Goal: Task Accomplishment & Management: Manage account settings

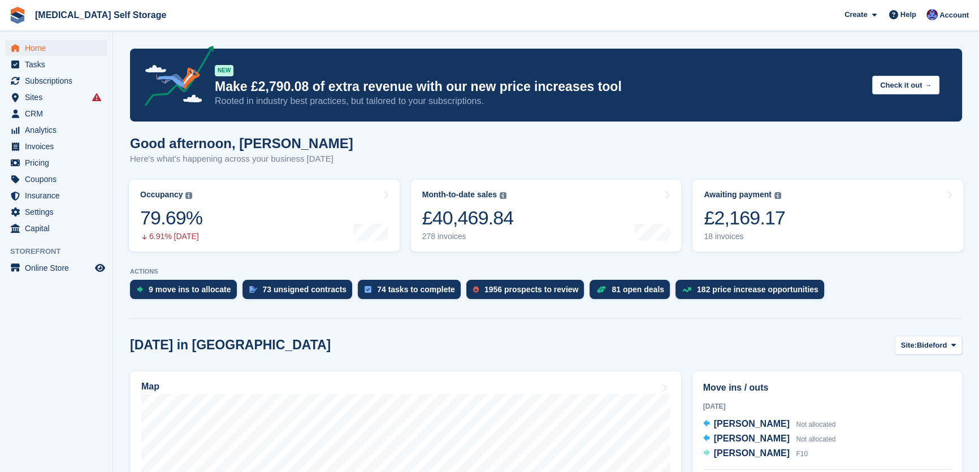
click at [23, 46] on link "Home" at bounding box center [56, 48] width 101 height 16
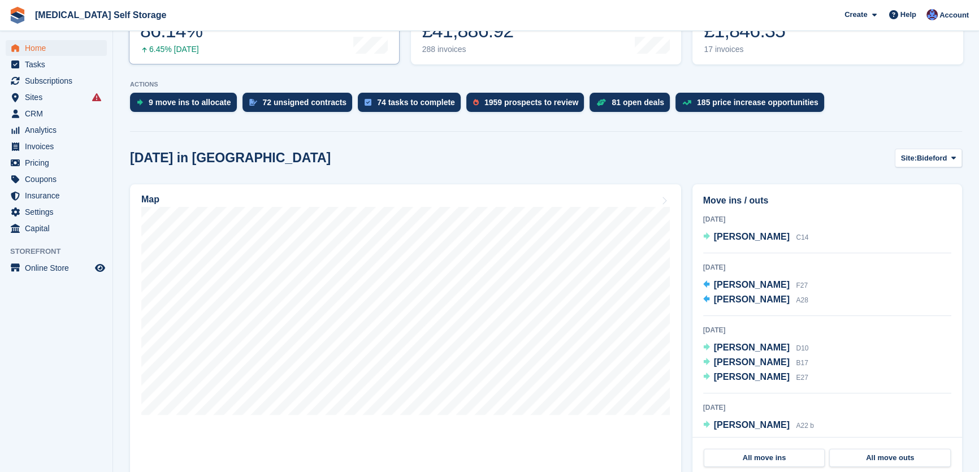
scroll to position [205, 0]
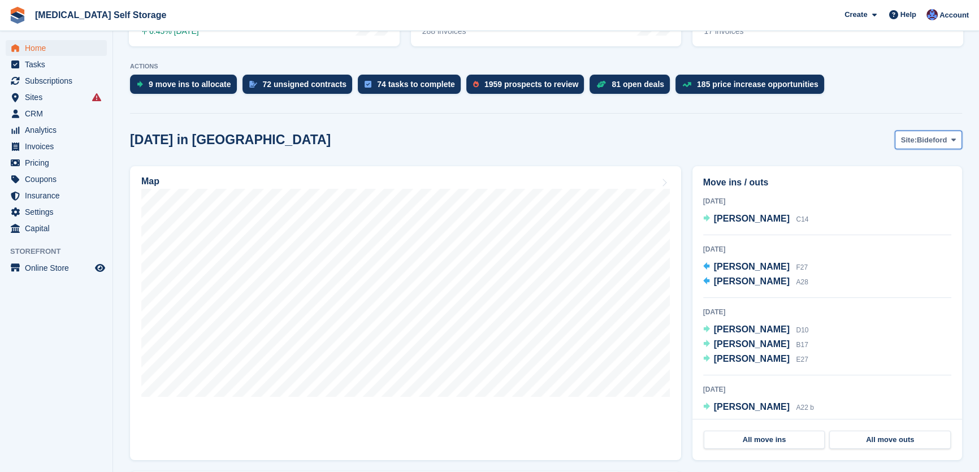
click at [932, 139] on span "Bideford" at bounding box center [932, 140] width 30 height 11
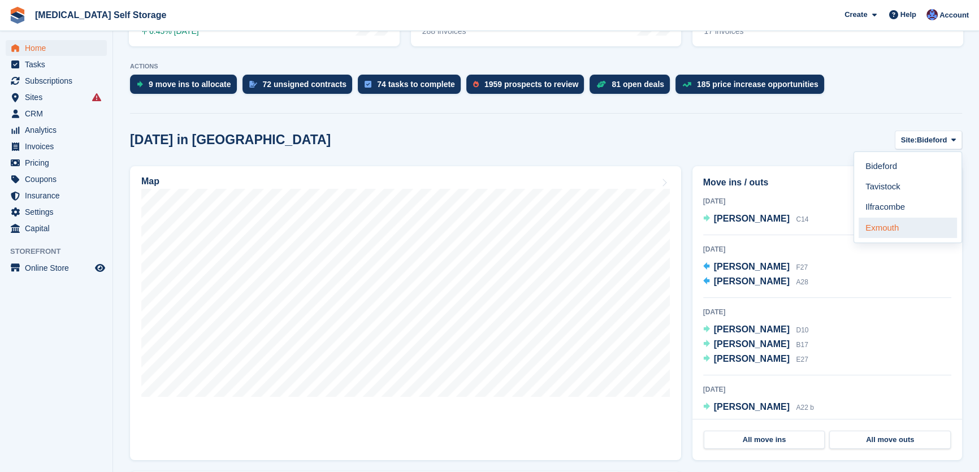
click at [887, 224] on link "Exmouth" at bounding box center [908, 228] width 98 height 20
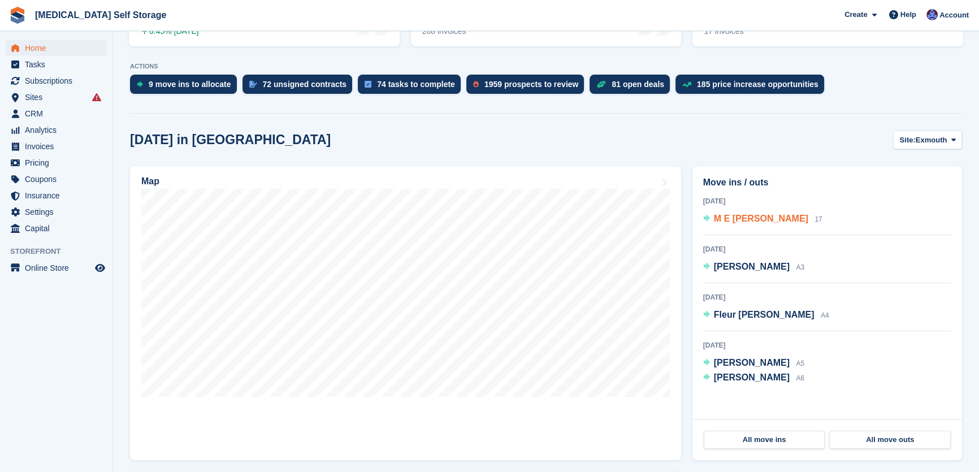
click at [742, 218] on span "M E Parsons" at bounding box center [761, 219] width 94 height 10
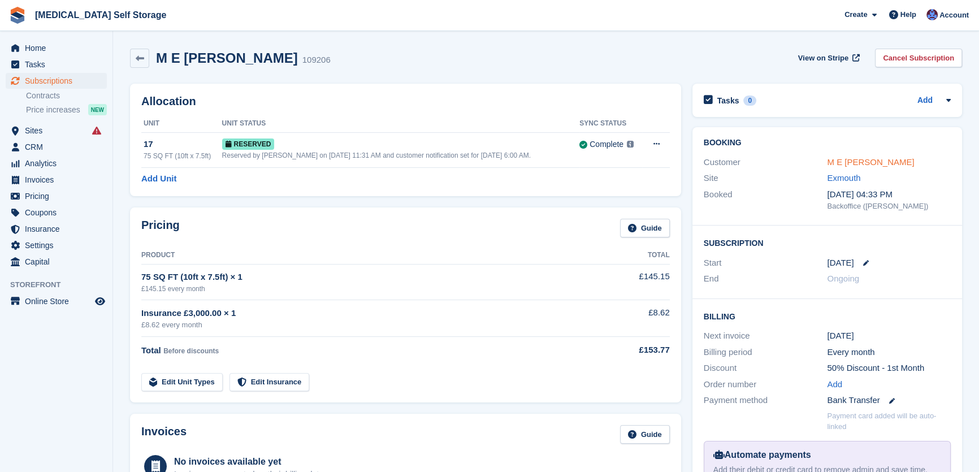
click at [856, 160] on link "M E [PERSON_NAME]" at bounding box center [870, 162] width 87 height 10
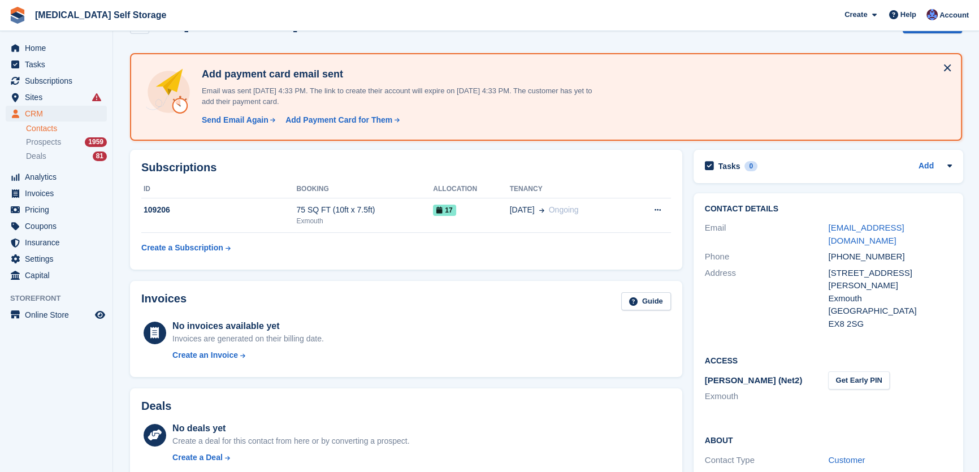
scroll to position [51, 0]
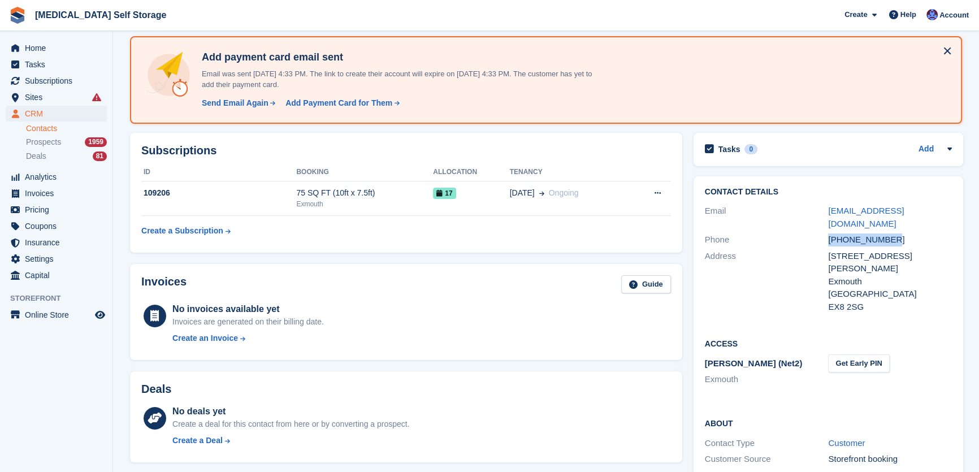
drag, startPoint x: 894, startPoint y: 228, endPoint x: 815, endPoint y: 228, distance: 78.6
click at [815, 232] on div "Phone +447484887371" at bounding box center [828, 240] width 247 height 16
copy div "+447484887371"
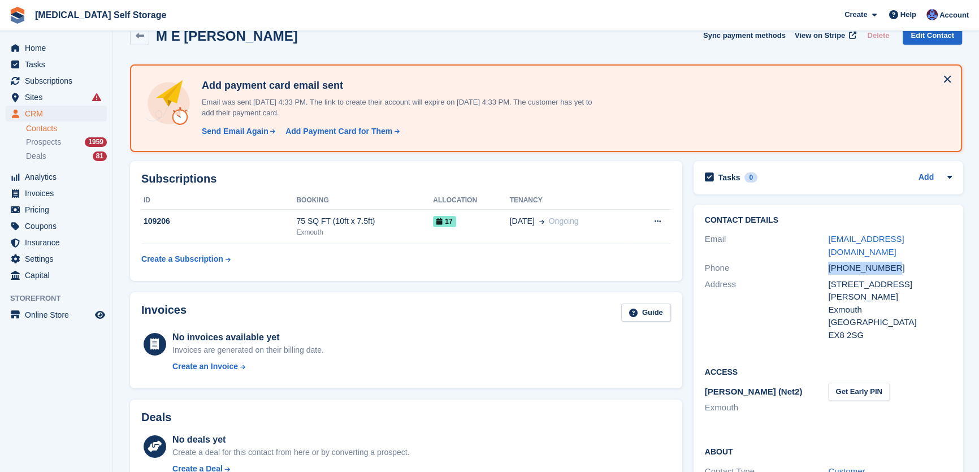
scroll to position [0, 0]
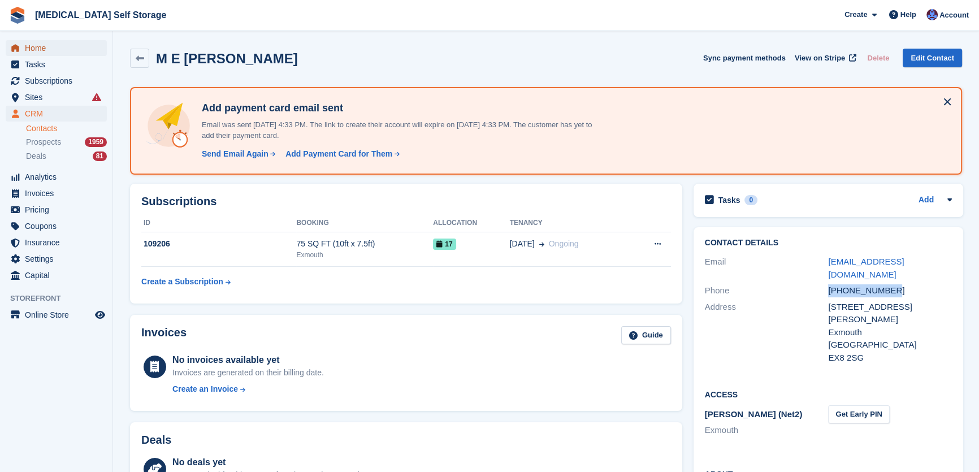
click at [33, 46] on span "Home" at bounding box center [59, 48] width 68 height 16
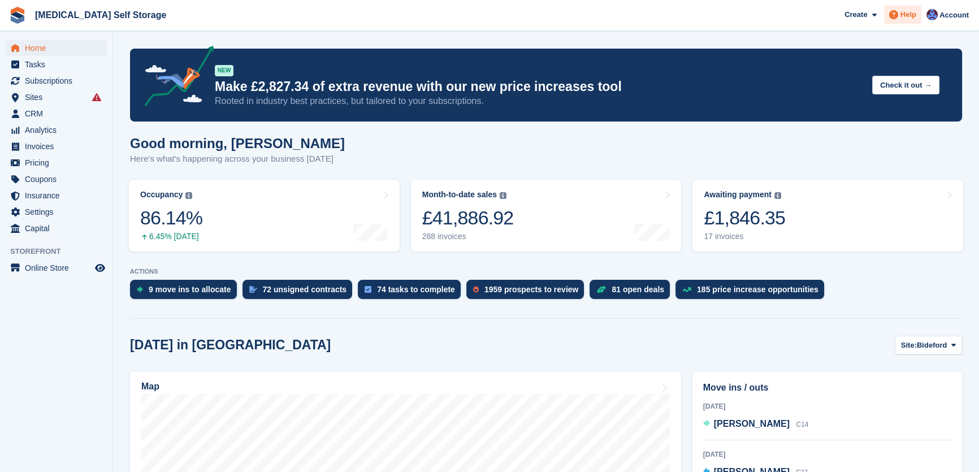
click at [910, 13] on span "Help" at bounding box center [909, 14] width 16 height 11
click at [0, 0] on span "Chat Support" at bounding box center [0, 0] width 0 height 0
click at [911, 16] on span "Help" at bounding box center [909, 14] width 16 height 11
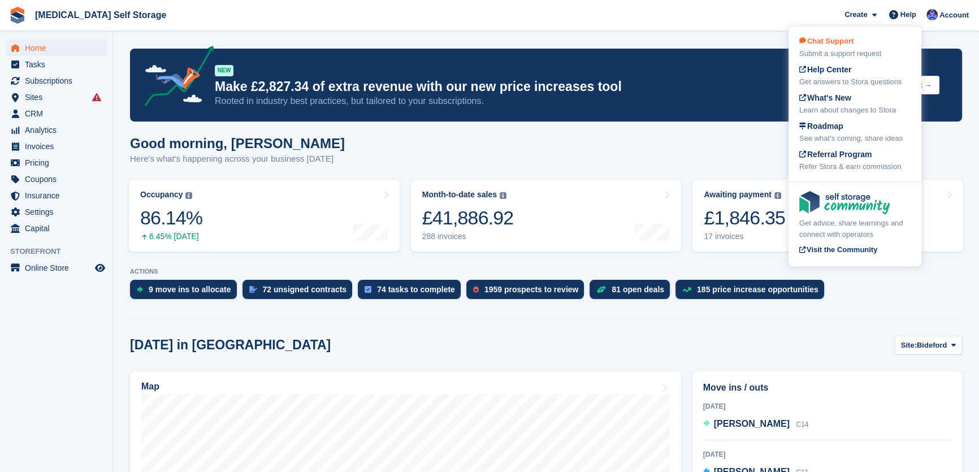
click at [849, 51] on div "Submit a support request" at bounding box center [855, 53] width 111 height 11
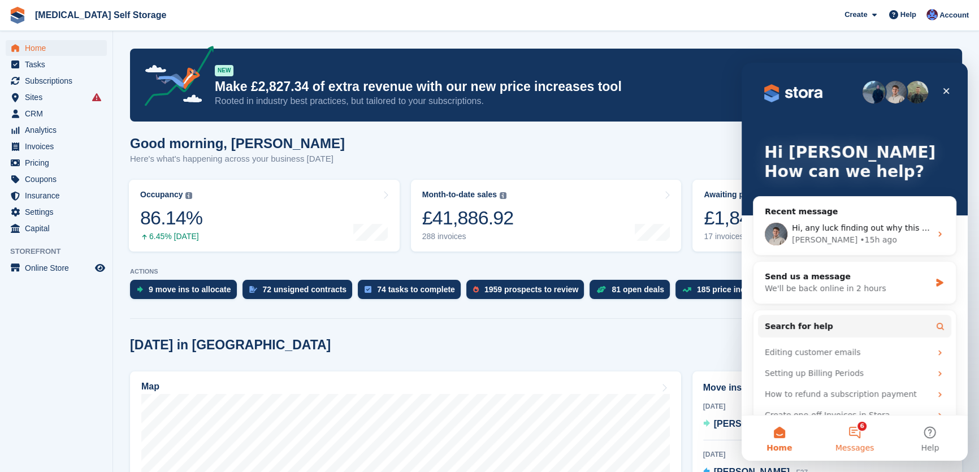
click at [858, 439] on button "6 Messages" at bounding box center [854, 438] width 75 height 45
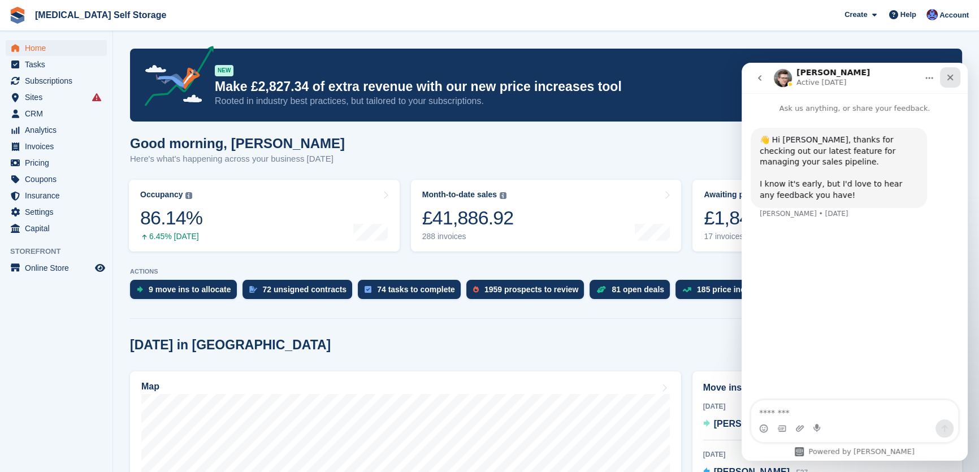
click at [947, 77] on icon "Close" at bounding box center [950, 77] width 9 height 9
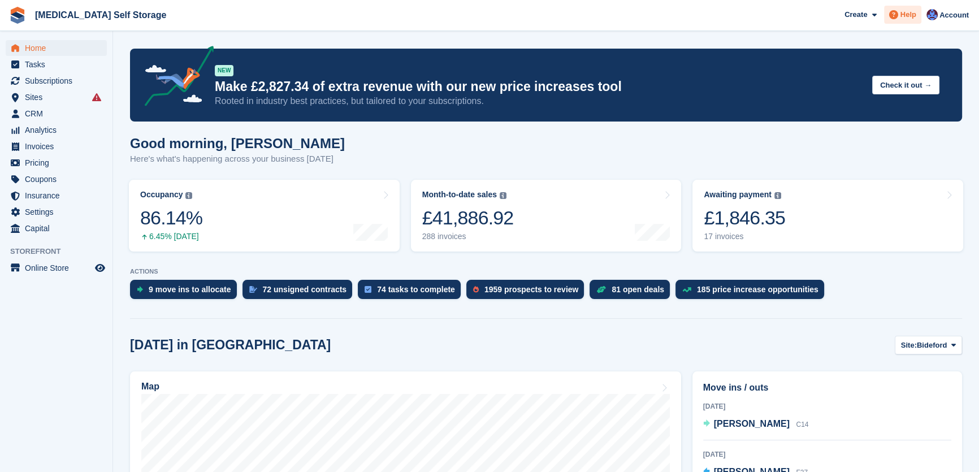
click at [900, 20] on span at bounding box center [894, 15] width 14 height 14
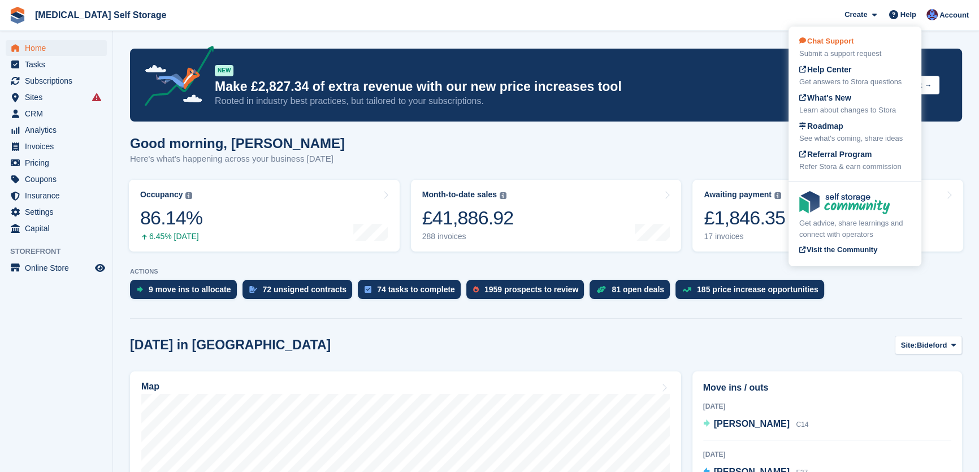
click at [865, 50] on div "Submit a support request" at bounding box center [855, 53] width 111 height 11
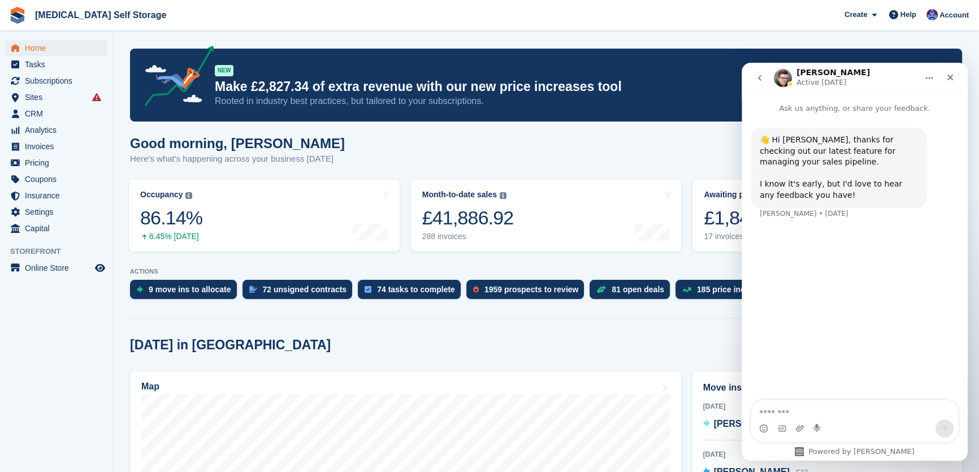
click at [758, 77] on icon "go back" at bounding box center [759, 78] width 3 height 6
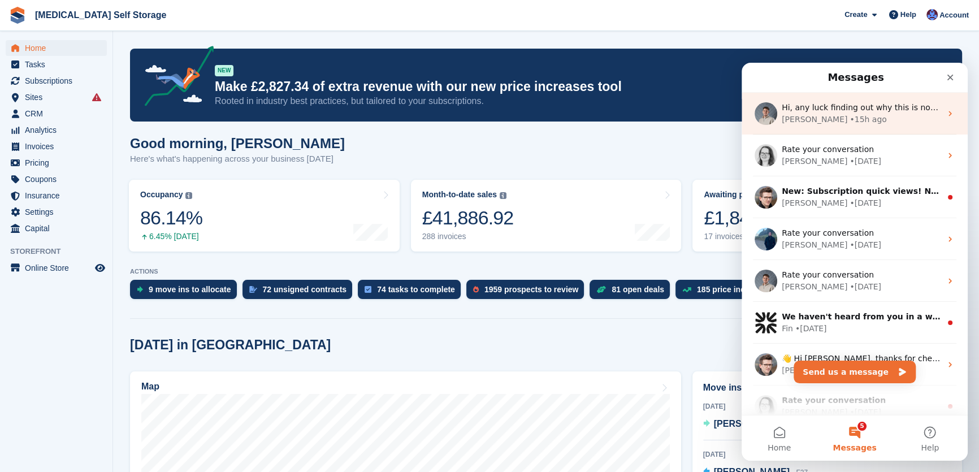
click at [889, 114] on div "Bradley • 15h ago" at bounding box center [861, 120] width 159 height 12
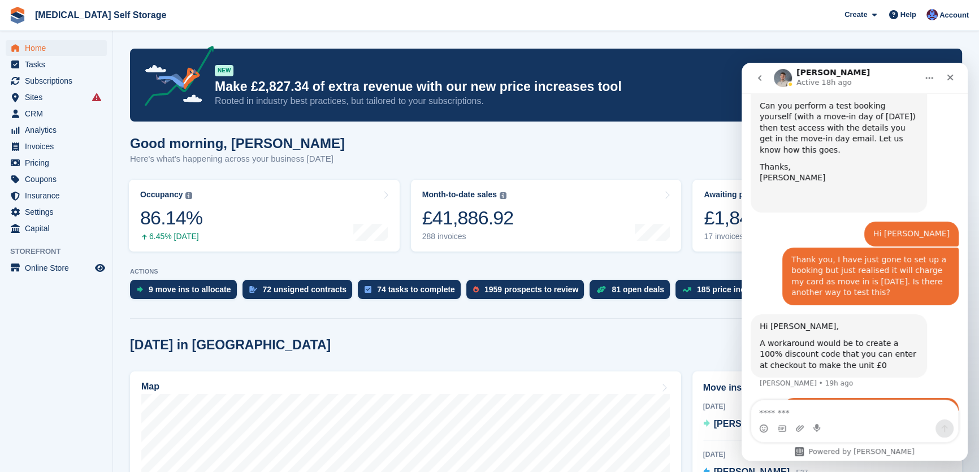
scroll to position [1241, 0]
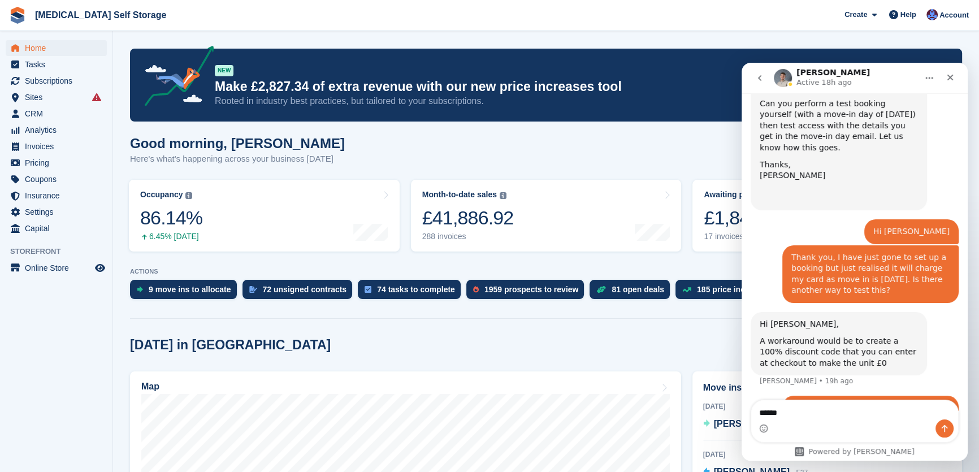
type textarea "******"
click at [944, 422] on button "Send a message…" at bounding box center [945, 429] width 18 height 18
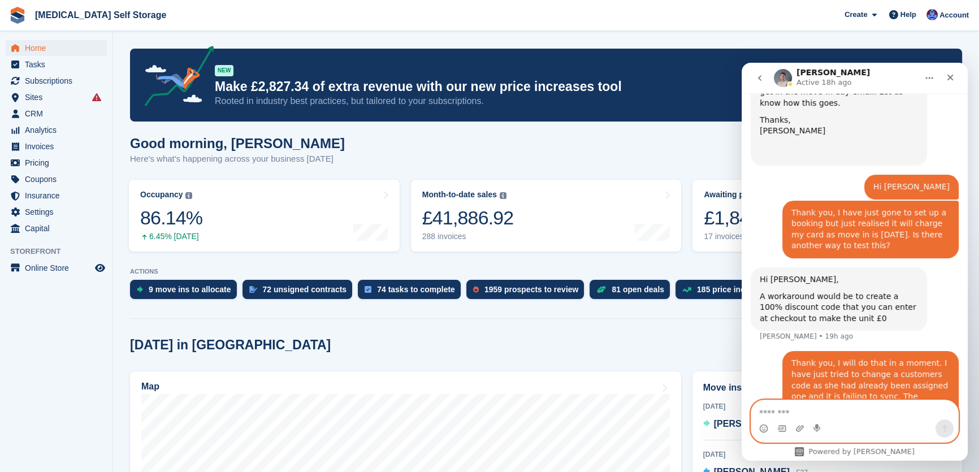
scroll to position [1306, 0]
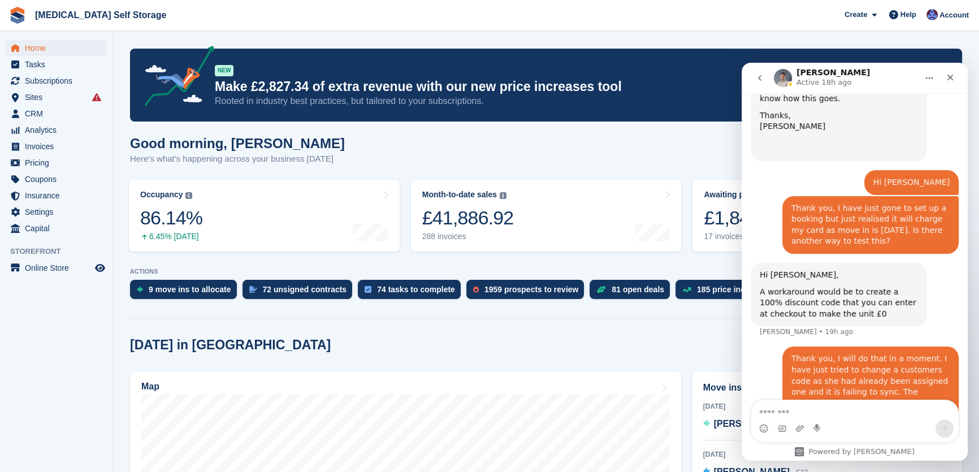
click at [492, 163] on div "Good morning, Helen Here's what's happening across your business today" at bounding box center [546, 158] width 832 height 44
drag, startPoint x: 951, startPoint y: 75, endPoint x: 1676, endPoint y: 143, distance: 728.7
click at [951, 75] on icon "Close" at bounding box center [950, 77] width 9 height 9
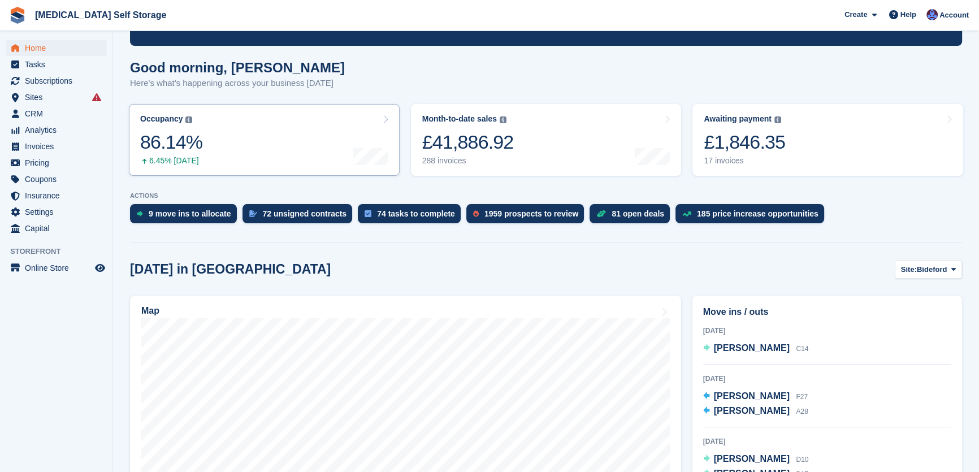
scroll to position [0, 0]
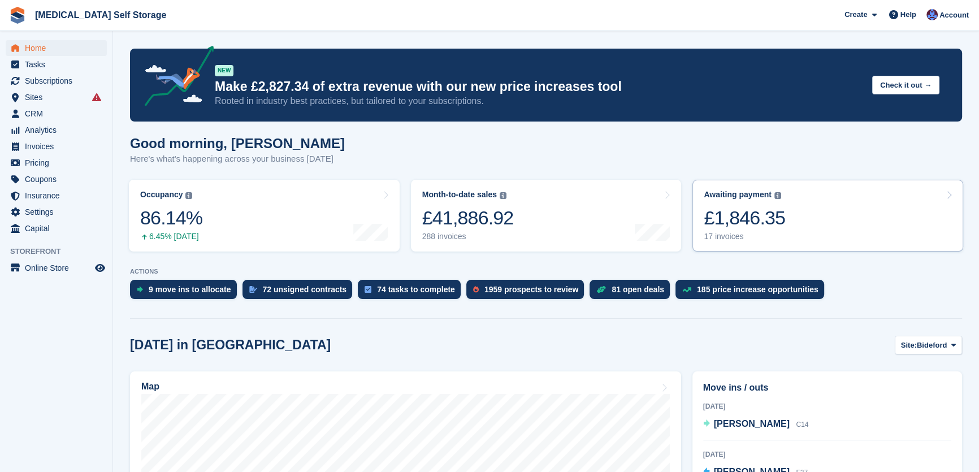
click at [747, 226] on div "£1,846.35" at bounding box center [744, 217] width 81 height 23
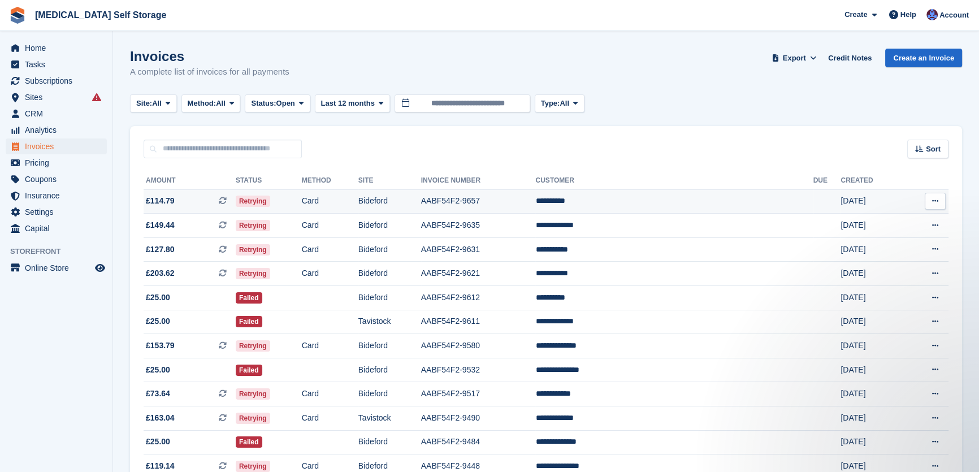
click at [358, 204] on td "Card" at bounding box center [330, 201] width 57 height 24
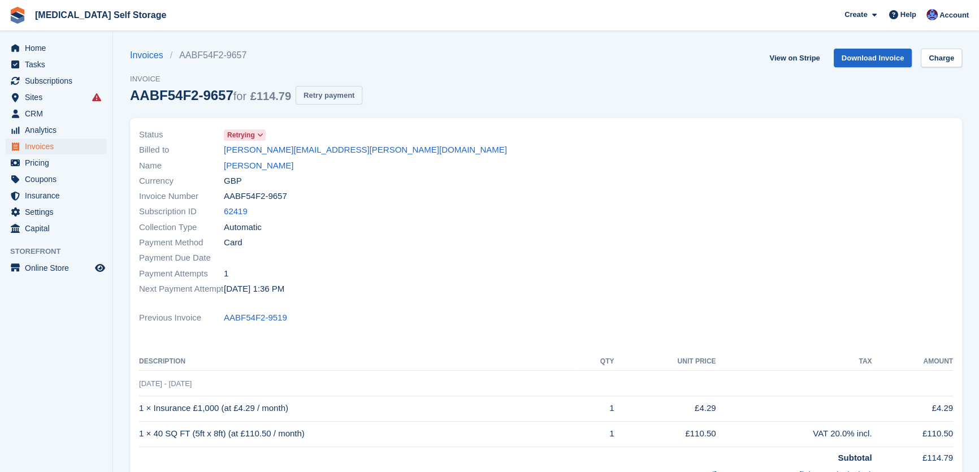
click at [339, 102] on button "Retry payment" at bounding box center [329, 95] width 67 height 19
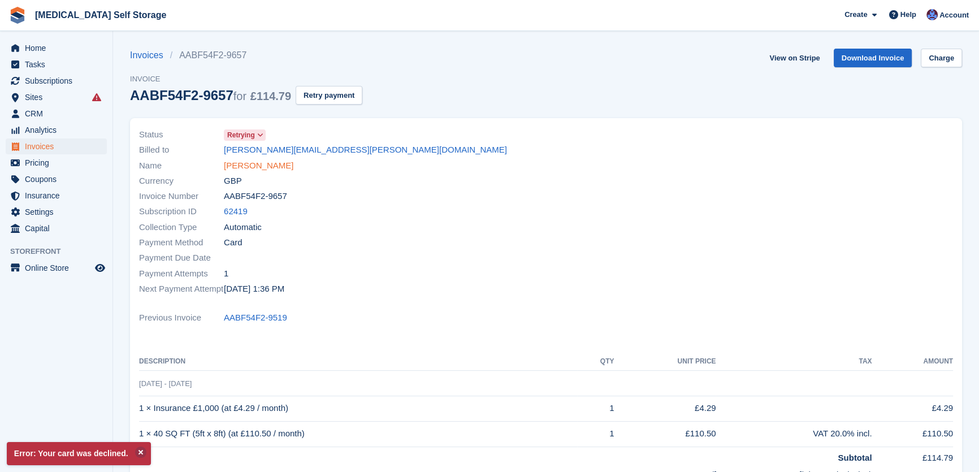
click at [242, 162] on link "[PERSON_NAME]" at bounding box center [259, 165] width 70 height 13
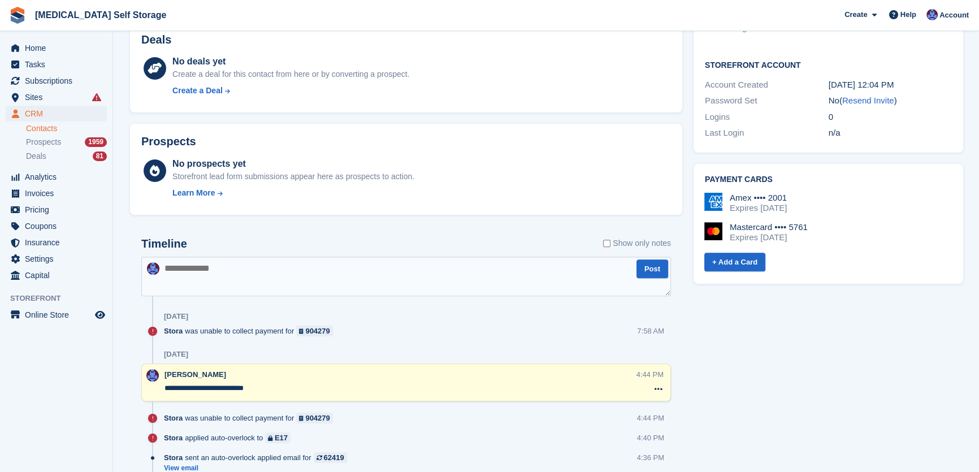
scroll to position [514, 0]
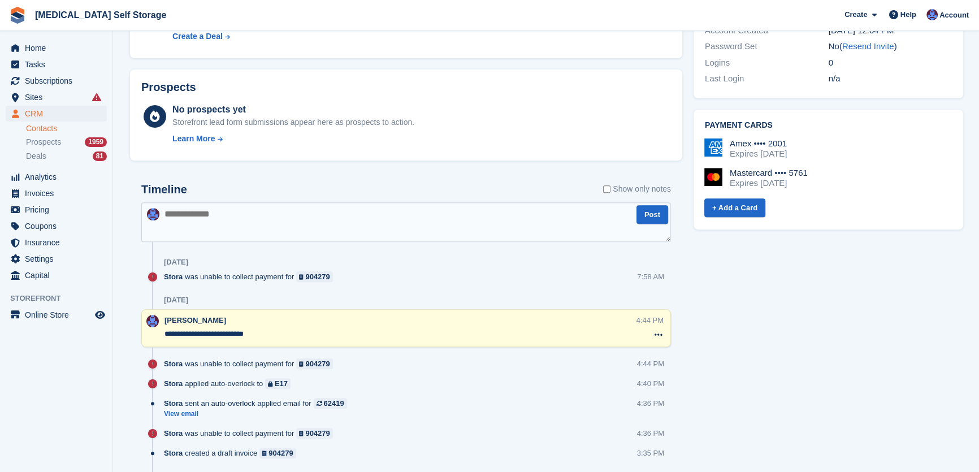
click at [248, 224] on textarea at bounding box center [406, 222] width 530 height 40
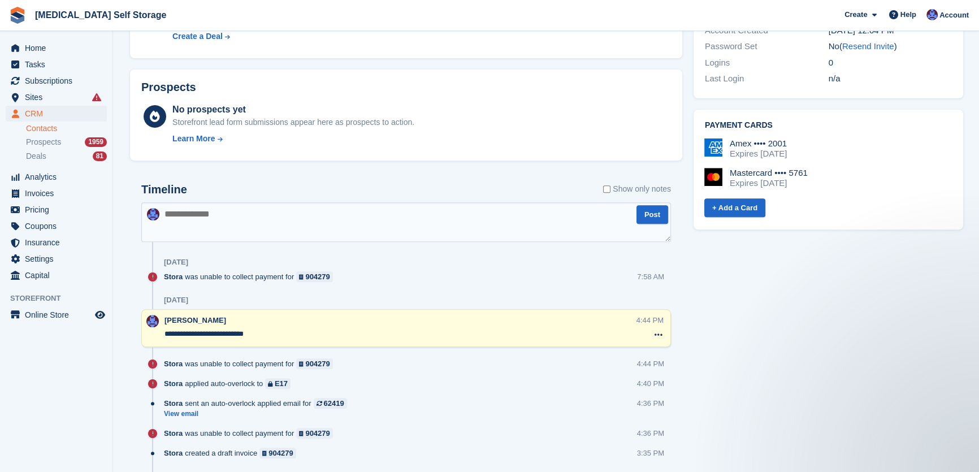
scroll to position [0, 0]
click at [243, 214] on textarea "**********" at bounding box center [406, 222] width 530 height 40
type textarea "**********"
click at [347, 217] on textarea "**********" at bounding box center [406, 222] width 530 height 40
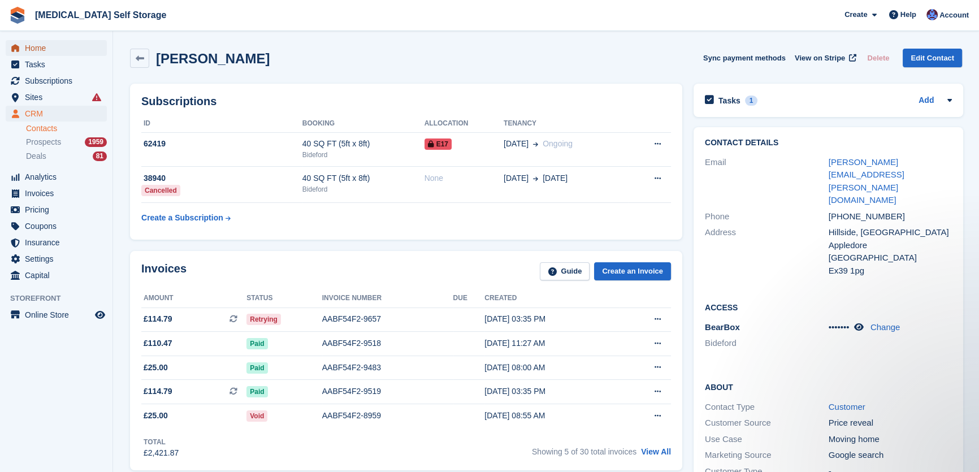
click at [44, 53] on span "Home" at bounding box center [59, 48] width 68 height 16
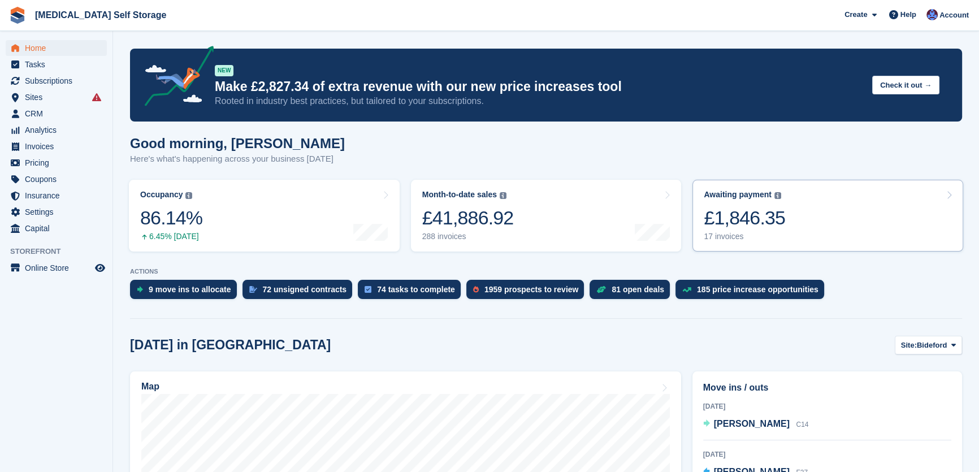
click at [765, 223] on div "£1,846.35" at bounding box center [744, 217] width 81 height 23
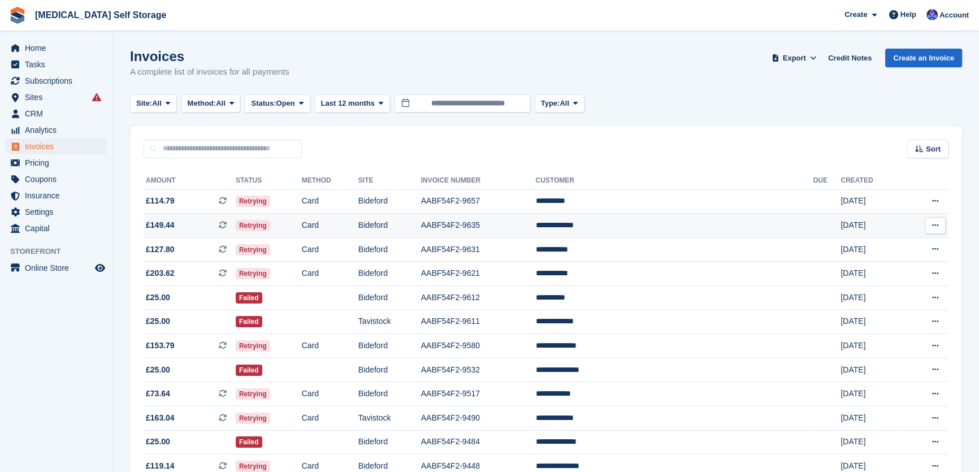
click at [421, 223] on td "Bideford" at bounding box center [389, 226] width 63 height 24
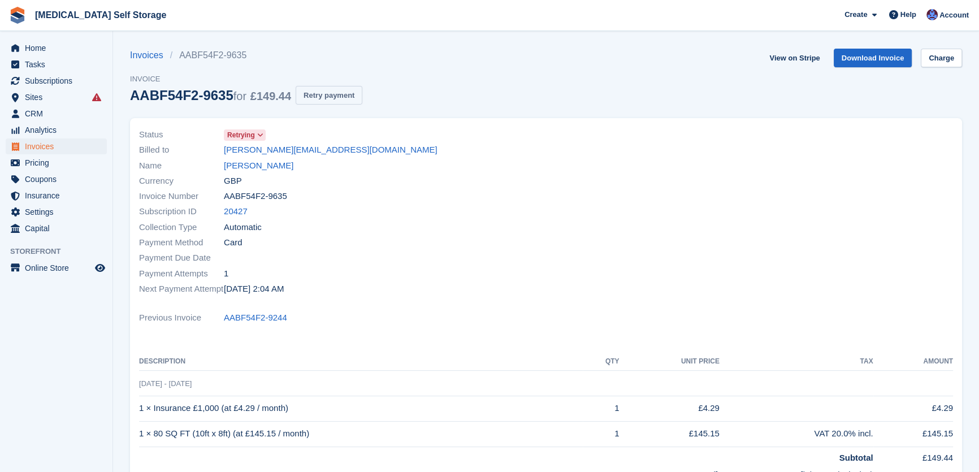
click at [318, 96] on button "Retry payment" at bounding box center [329, 95] width 67 height 19
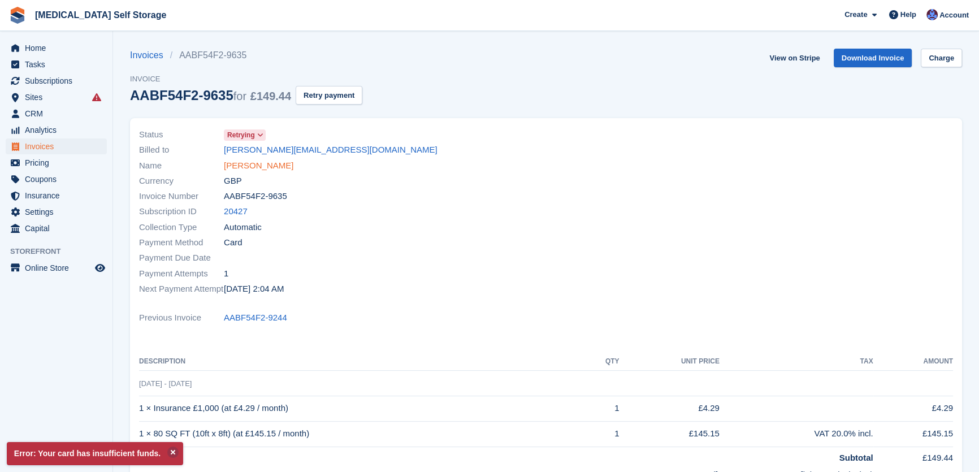
click at [255, 169] on link "Tracey Branch" at bounding box center [259, 165] width 70 height 13
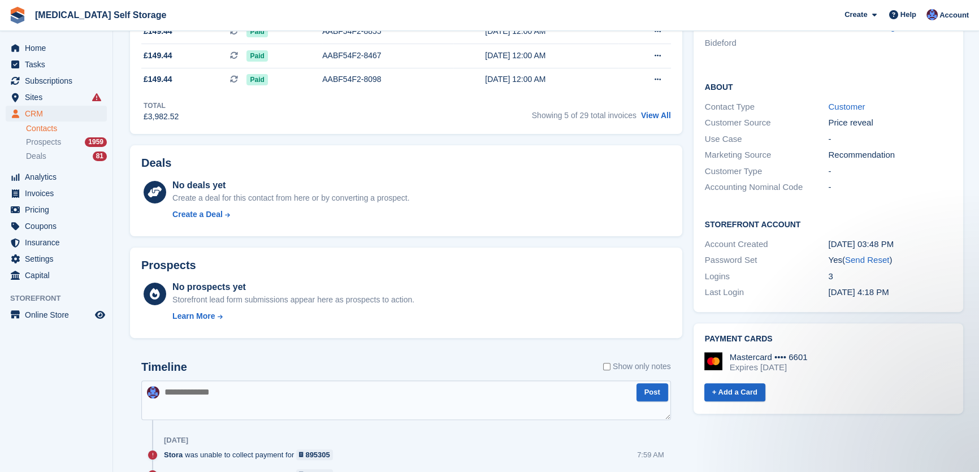
scroll to position [411, 0]
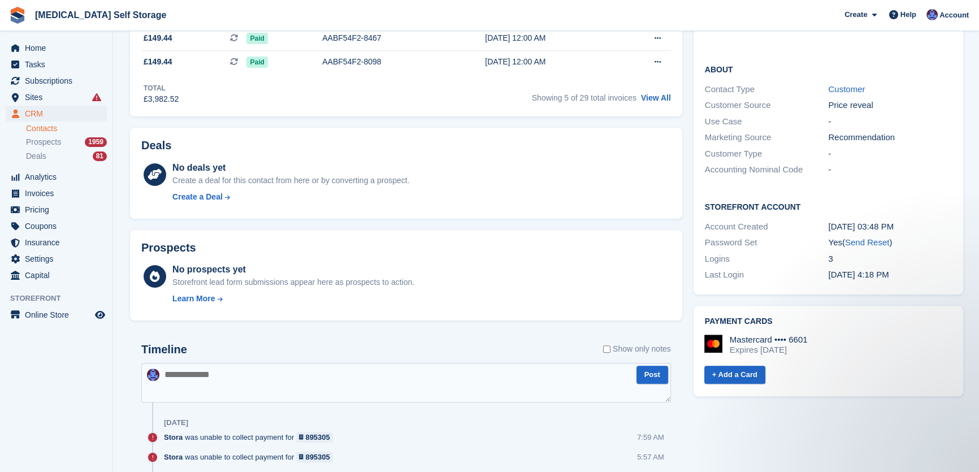
click at [271, 363] on textarea at bounding box center [406, 383] width 530 height 40
type textarea "**********"
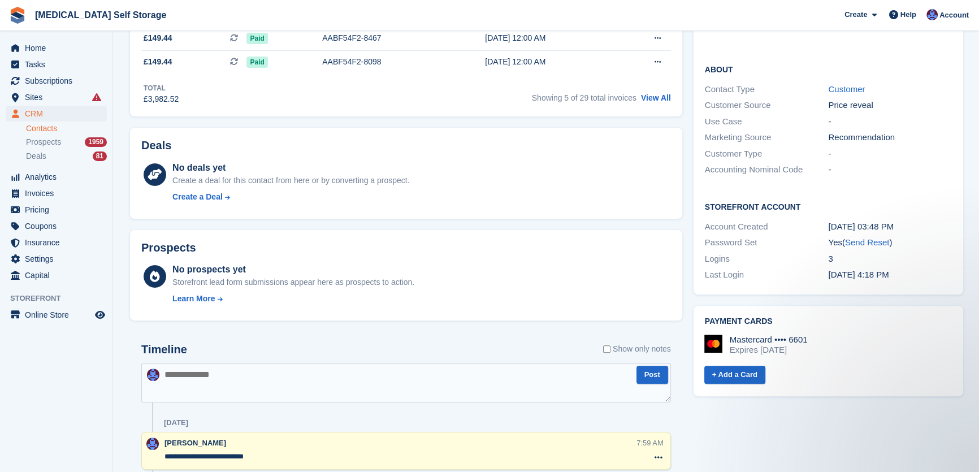
scroll to position [0, 0]
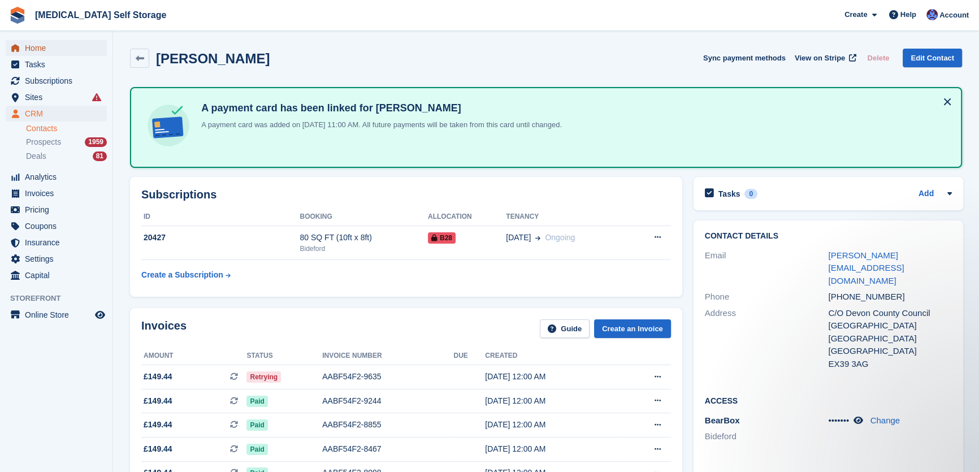
click at [49, 46] on span "Home" at bounding box center [59, 48] width 68 height 16
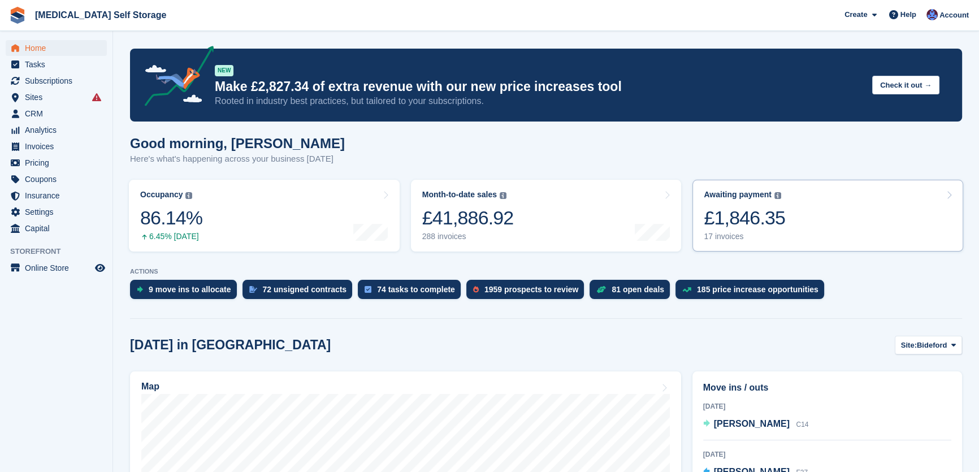
click at [753, 221] on div "£1,846.35" at bounding box center [744, 217] width 81 height 23
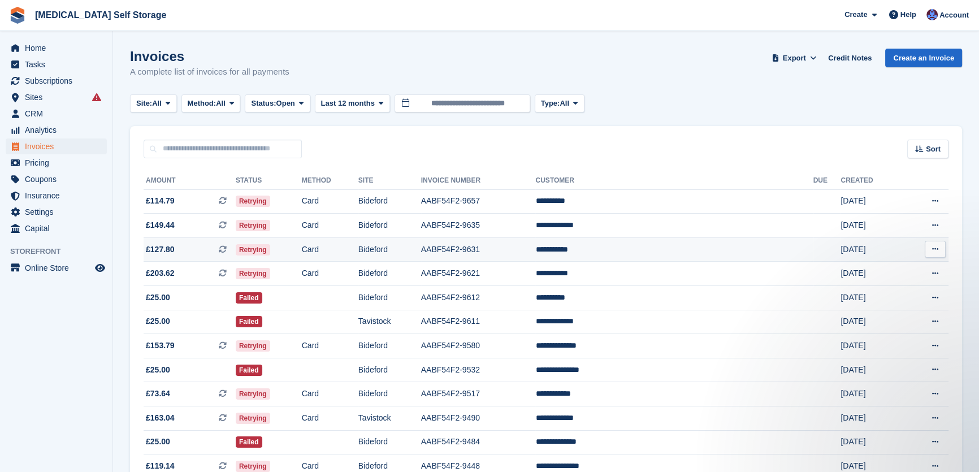
click at [358, 250] on td "Card" at bounding box center [330, 249] width 57 height 24
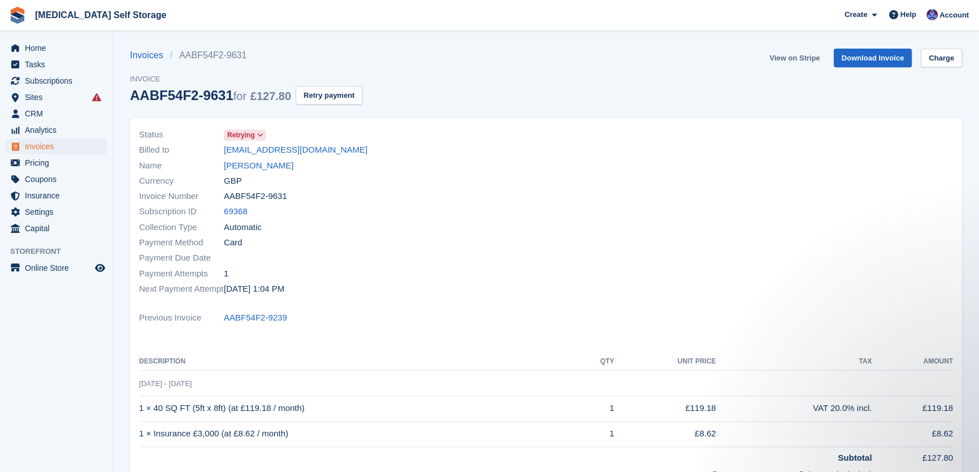
click at [799, 55] on link "View on Stripe" at bounding box center [794, 58] width 59 height 19
click at [45, 45] on span "Home" at bounding box center [59, 48] width 68 height 16
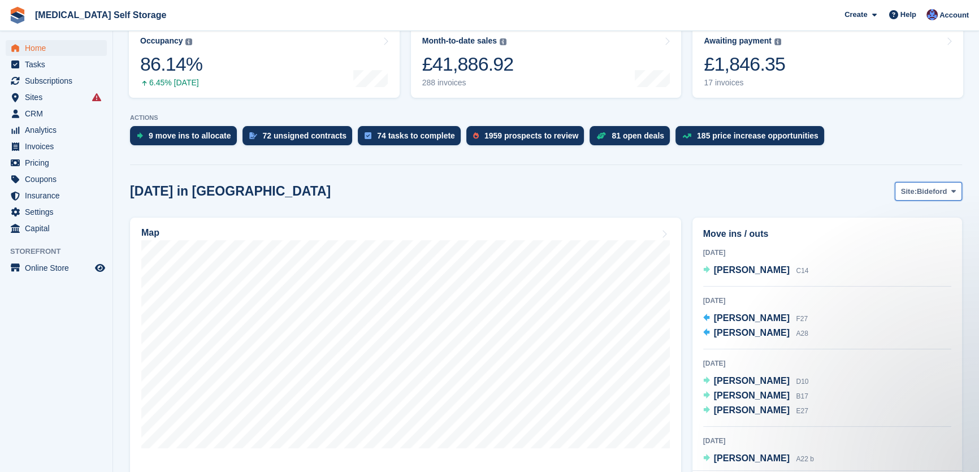
click at [929, 188] on span "Bideford" at bounding box center [932, 191] width 30 height 11
click at [879, 237] on link "Tavistock" at bounding box center [908, 238] width 98 height 20
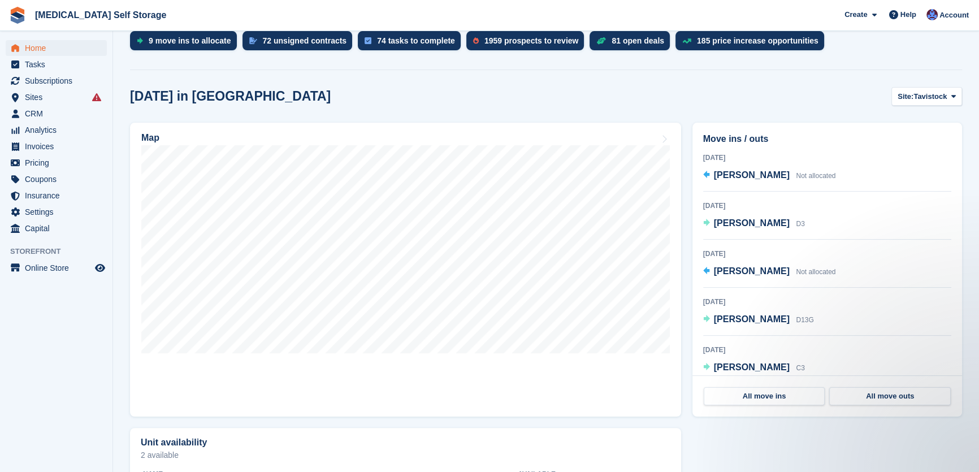
scroll to position [257, 0]
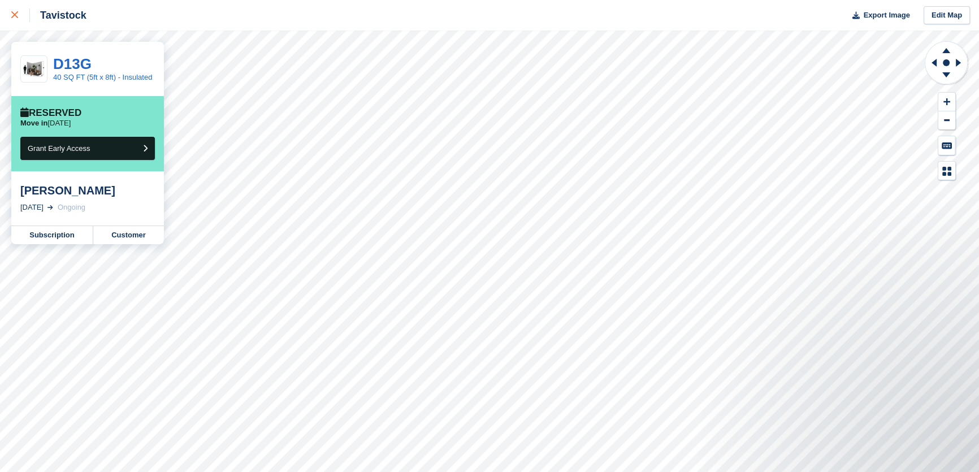
click at [12, 20] on div at bounding box center [20, 15] width 19 height 14
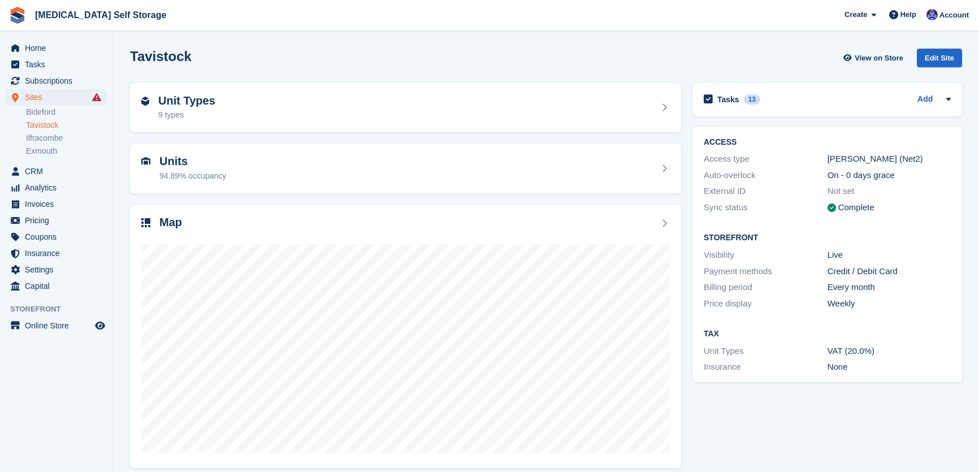
click at [42, 51] on span "Home" at bounding box center [59, 48] width 68 height 16
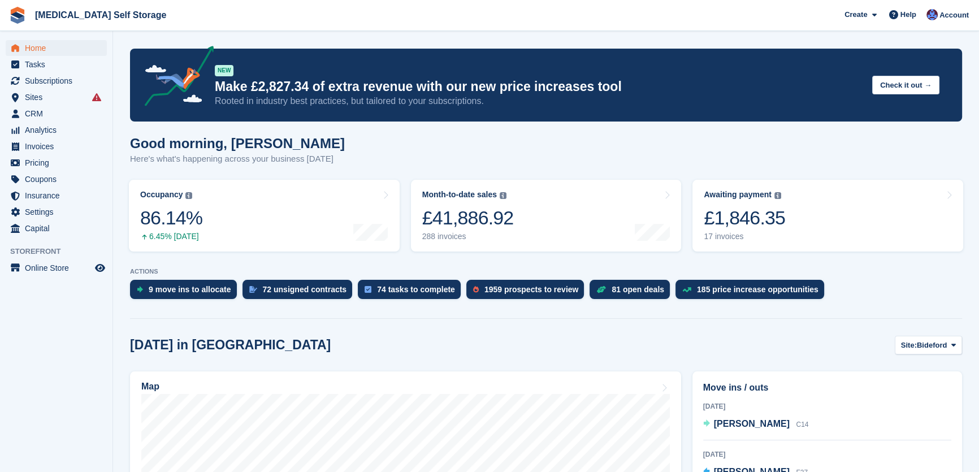
scroll to position [154, 0]
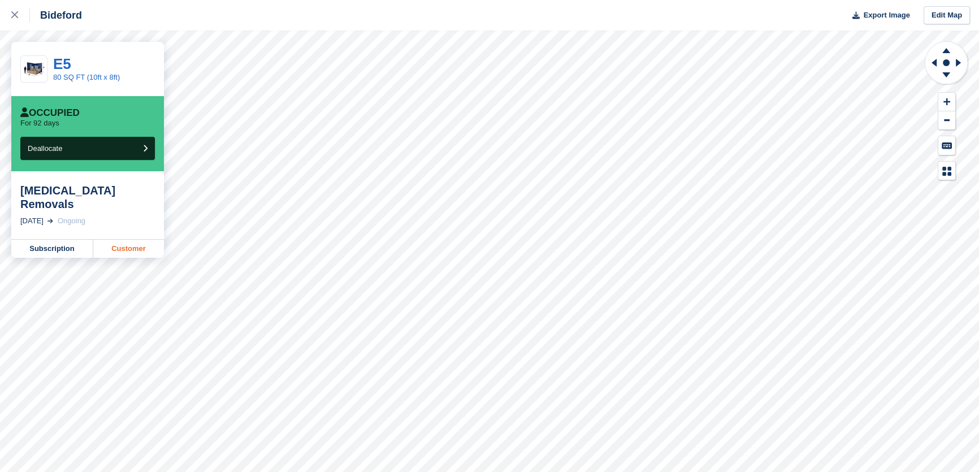
click at [133, 240] on link "Customer" at bounding box center [128, 249] width 71 height 18
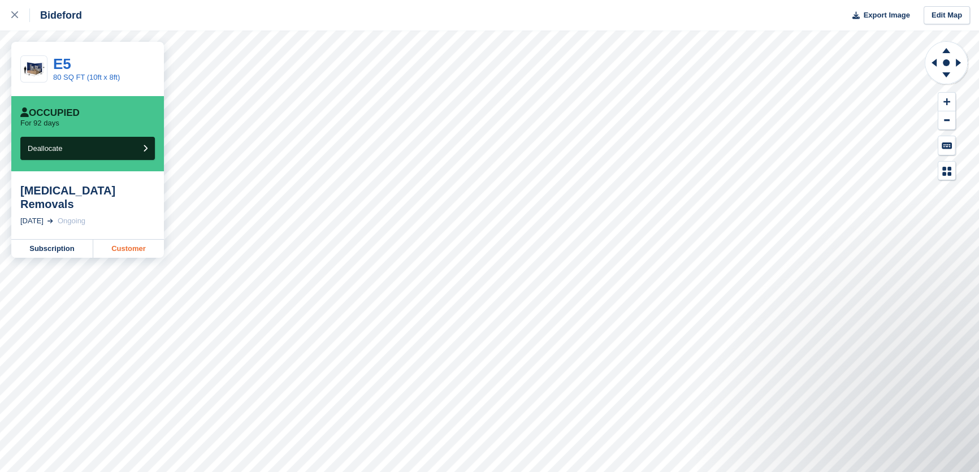
click at [137, 240] on link "Customer" at bounding box center [128, 249] width 71 height 18
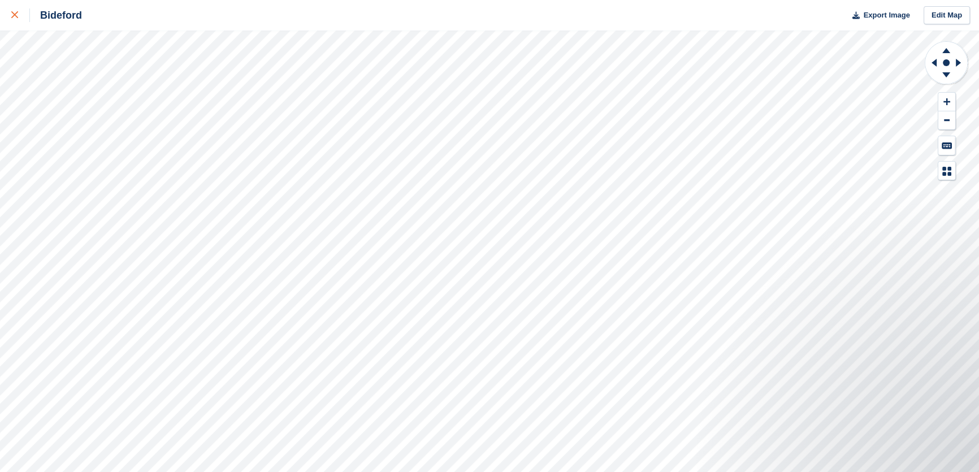
click at [8, 15] on link at bounding box center [15, 15] width 30 height 31
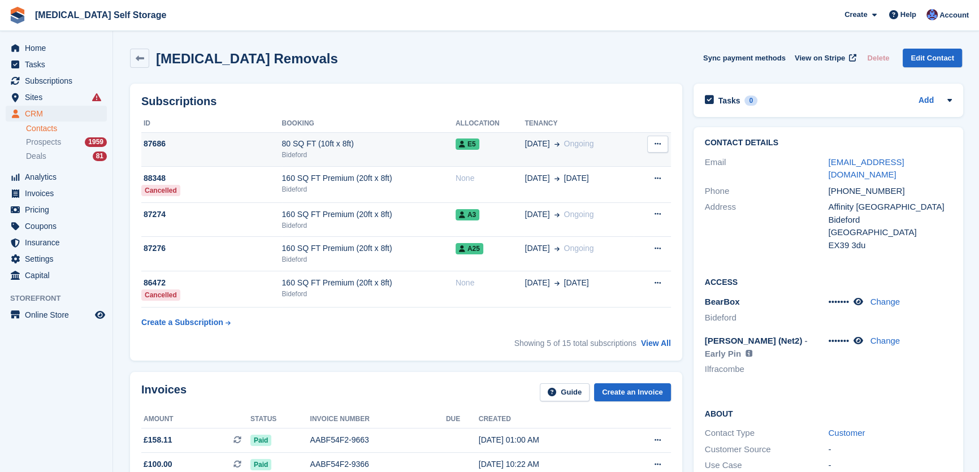
click at [400, 146] on div "80 SQ FT (10ft x 8ft)" at bounding box center [369, 144] width 174 height 12
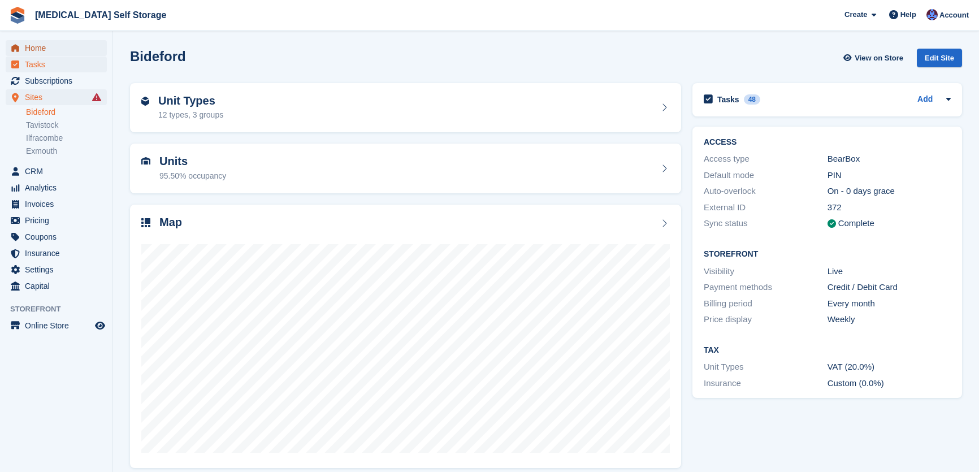
click at [45, 44] on span "Home" at bounding box center [59, 48] width 68 height 16
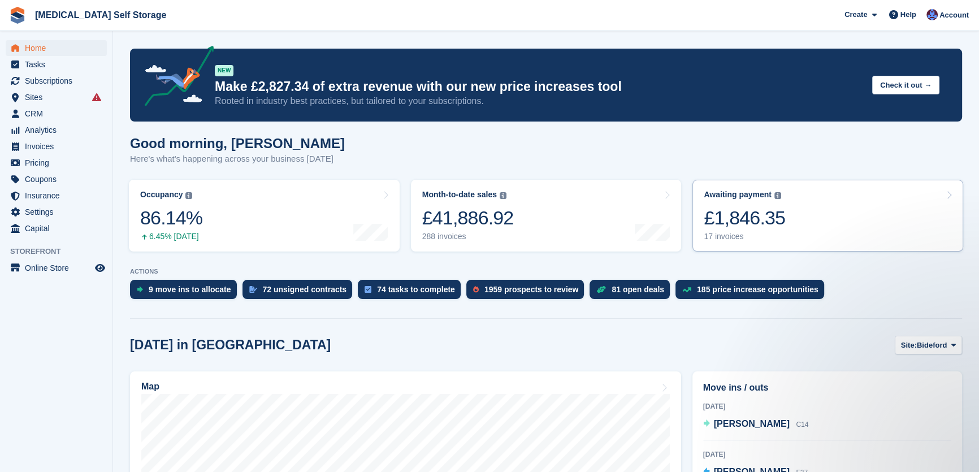
click at [763, 221] on div "£1,846.35" at bounding box center [744, 217] width 81 height 23
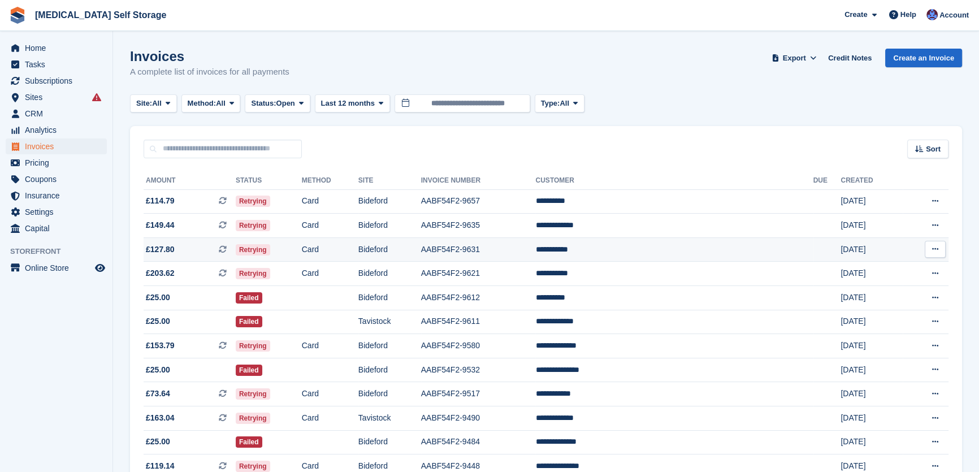
click at [421, 257] on td "Bideford" at bounding box center [389, 249] width 63 height 24
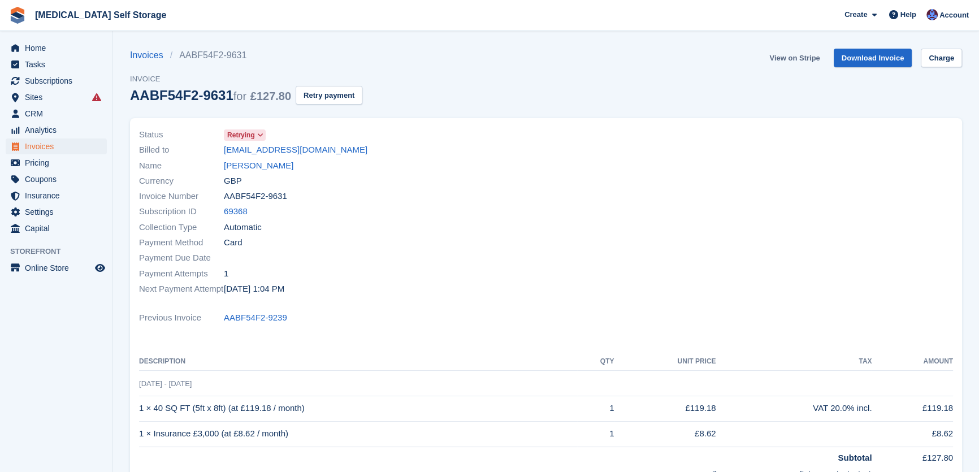
click at [810, 59] on link "View on Stripe" at bounding box center [794, 58] width 59 height 19
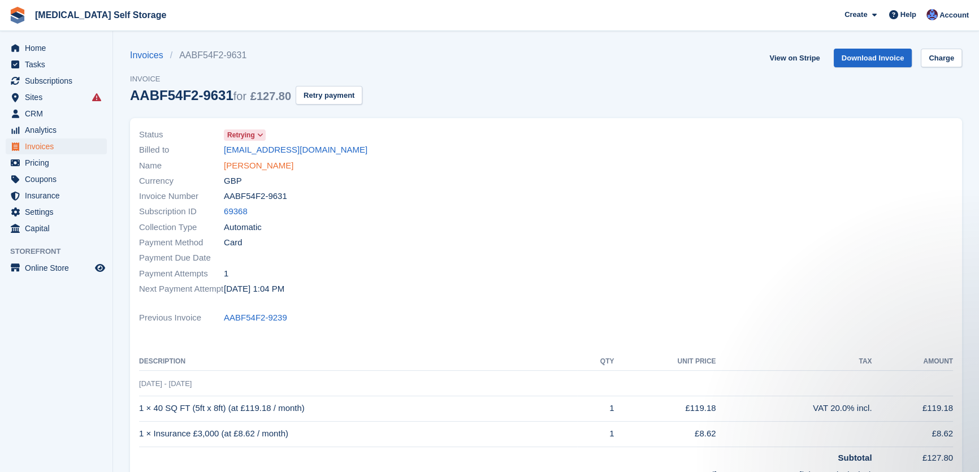
click at [249, 164] on link "Lani McCann" at bounding box center [259, 165] width 70 height 13
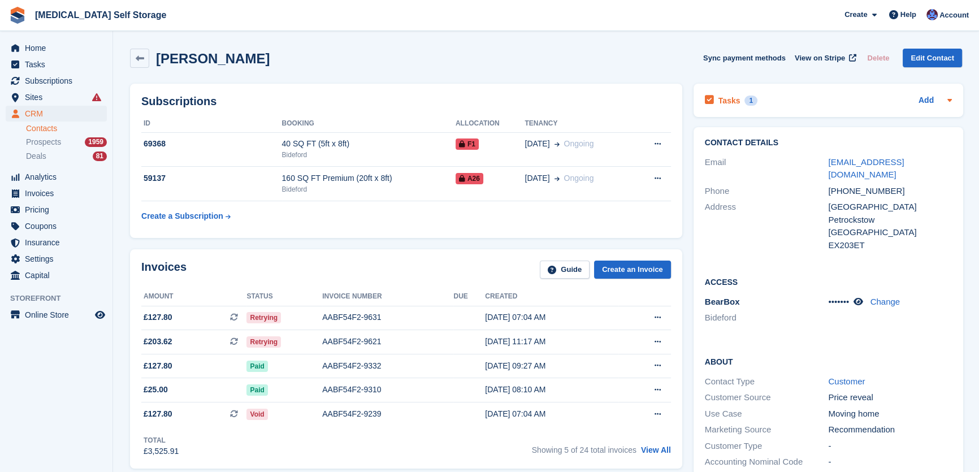
click at [729, 97] on h2 "Tasks" at bounding box center [730, 101] width 22 height 10
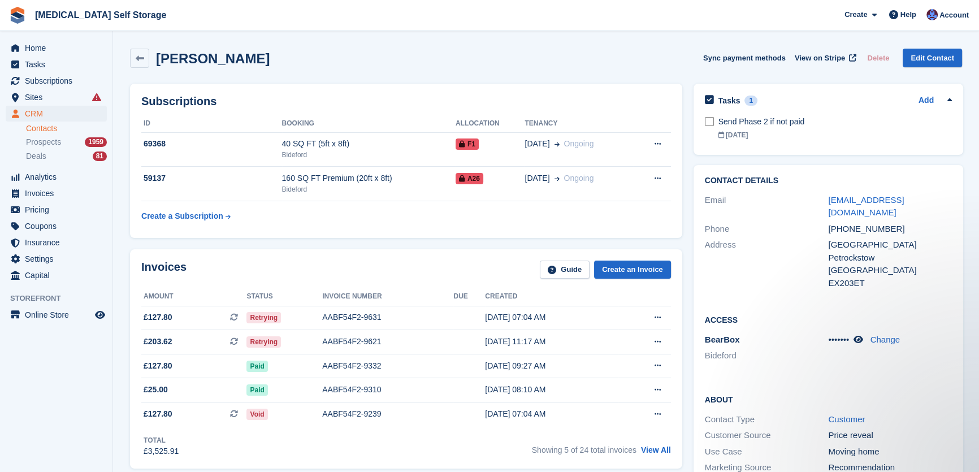
drag, startPoint x: 461, startPoint y: 73, endPoint x: 452, endPoint y: 90, distance: 19.0
click at [461, 74] on div "Lani McCann Sync payment methods View on Stripe Delete Edit Contact" at bounding box center [546, 60] width 844 height 35
click at [44, 47] on span "Home" at bounding box center [59, 48] width 68 height 16
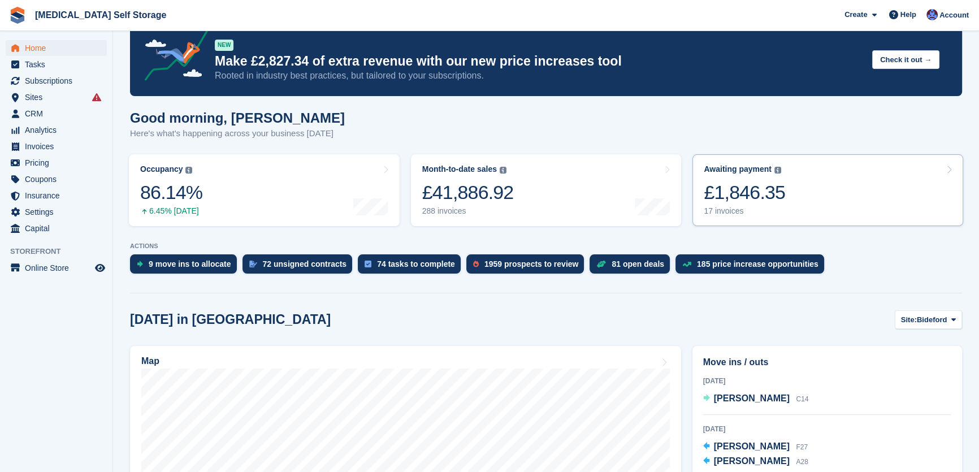
scroll to position [154, 0]
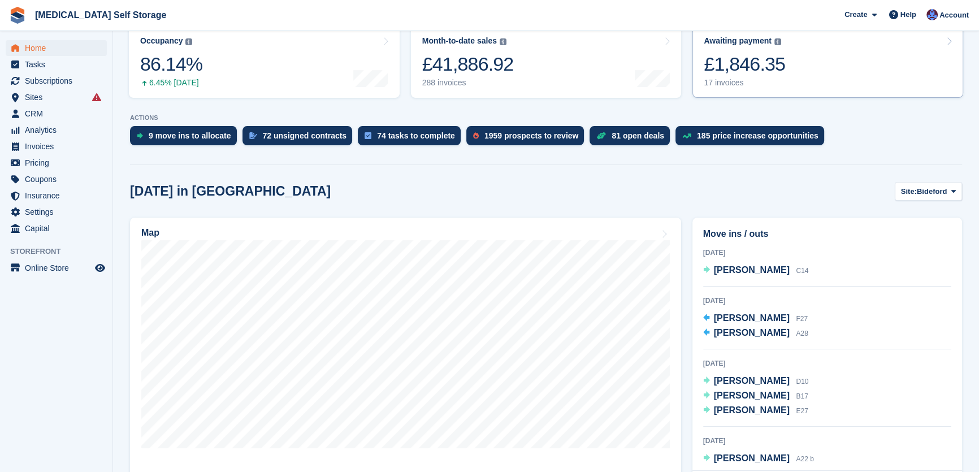
click at [761, 67] on div "£1,846.35" at bounding box center [744, 64] width 81 height 23
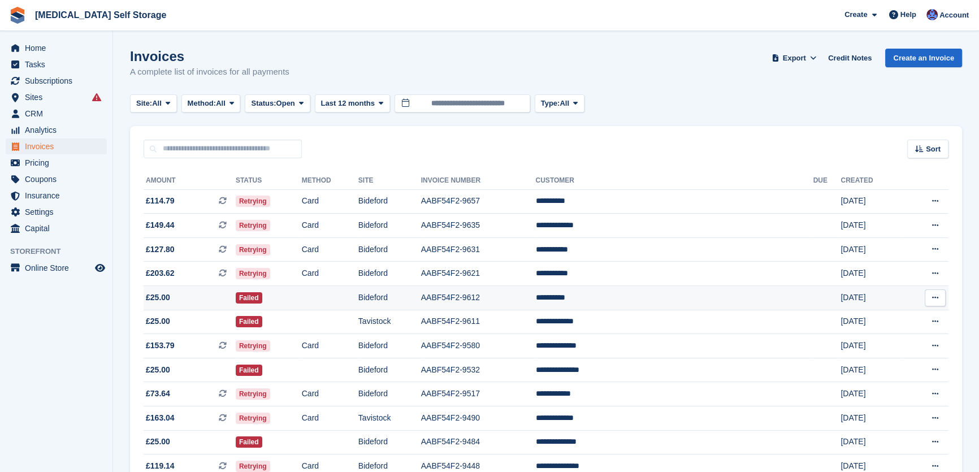
click at [421, 300] on td "Bideford" at bounding box center [389, 298] width 63 height 24
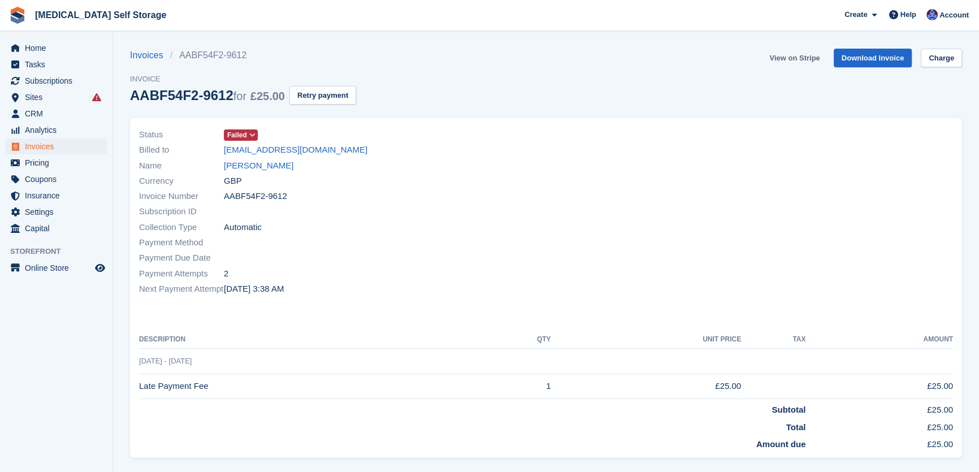
click at [806, 59] on link "View on Stripe" at bounding box center [794, 58] width 59 height 19
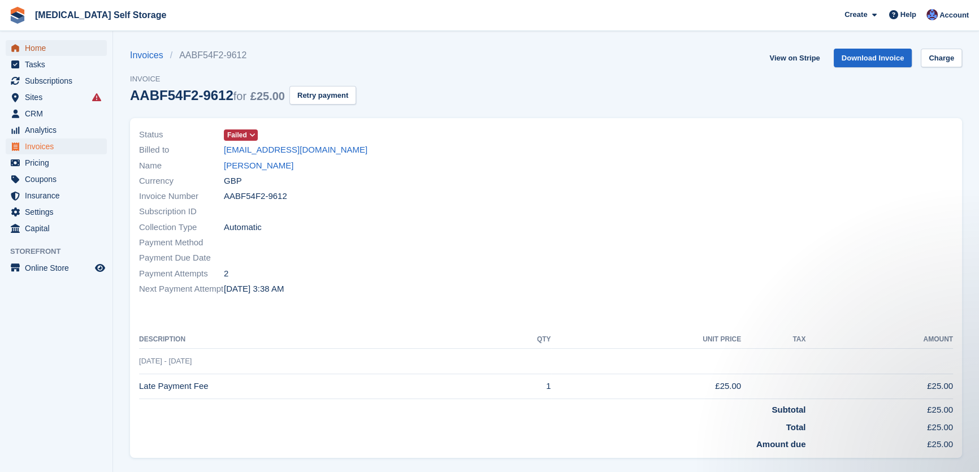
click at [35, 44] on span "Home" at bounding box center [59, 48] width 68 height 16
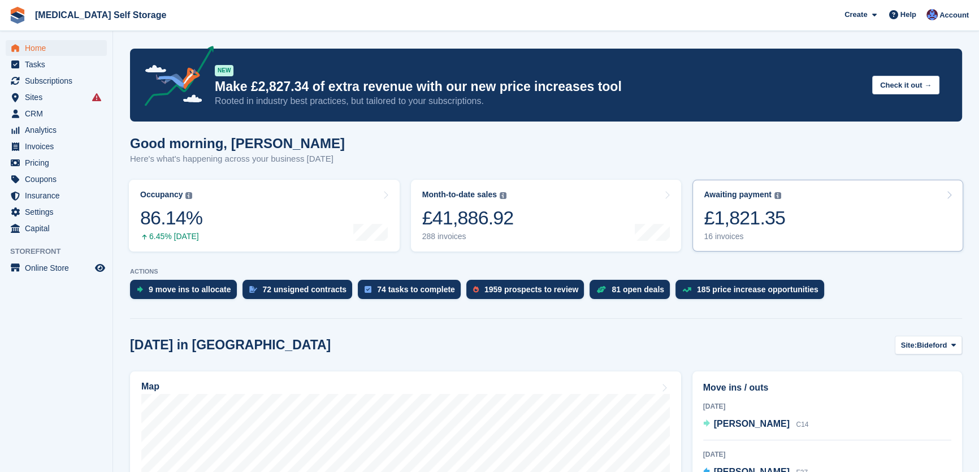
click at [763, 215] on div "£1,821.35" at bounding box center [744, 217] width 81 height 23
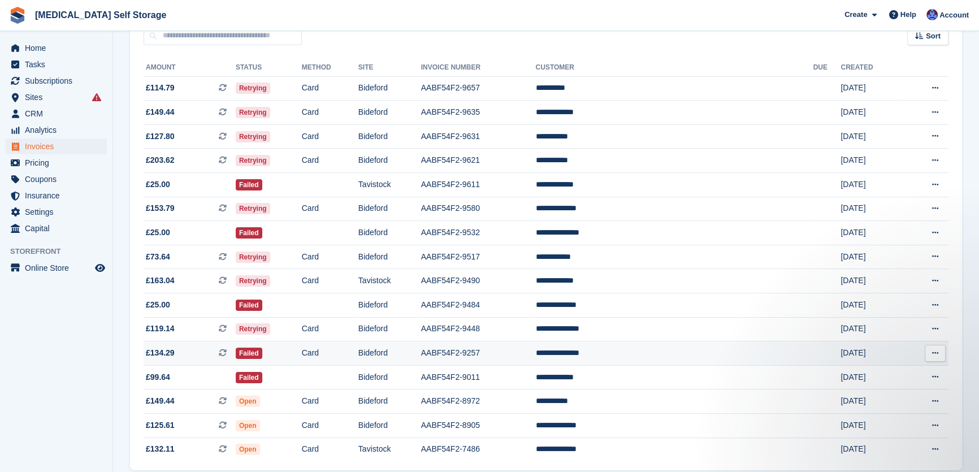
scroll to position [164, 0]
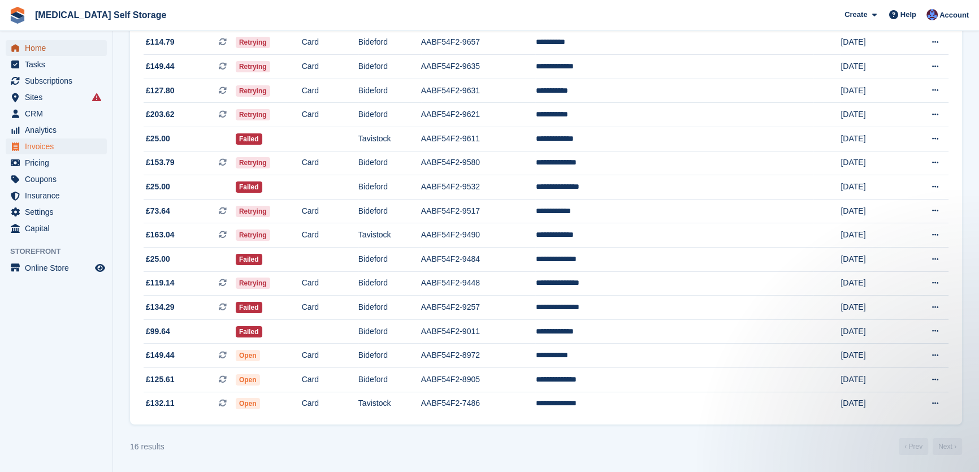
click at [31, 45] on span "Home" at bounding box center [59, 48] width 68 height 16
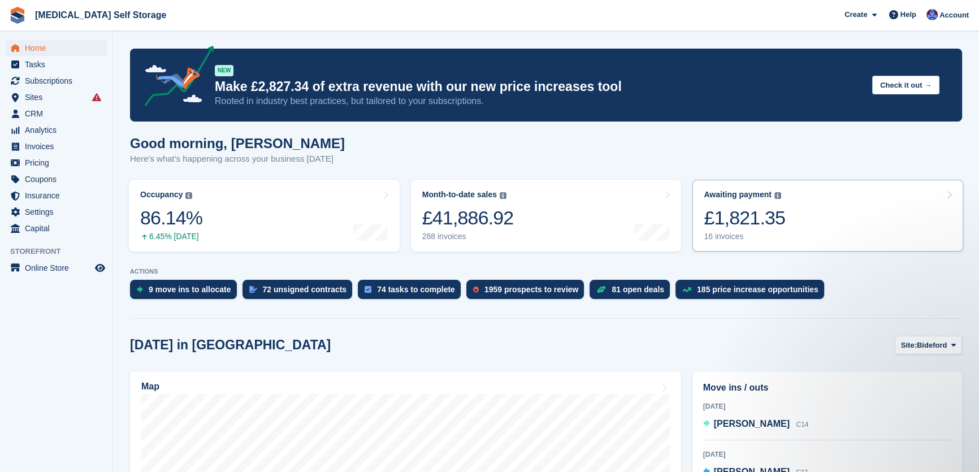
click at [772, 229] on div "£1,821.35" at bounding box center [744, 217] width 81 height 23
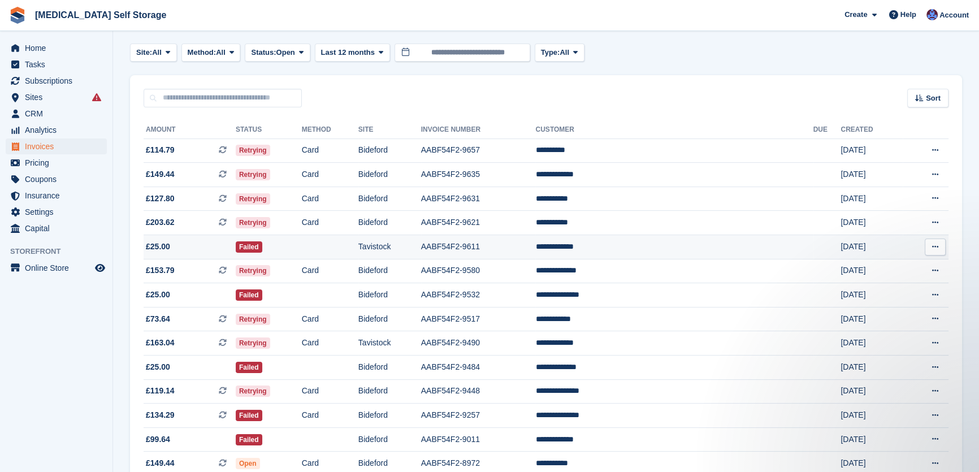
click at [421, 246] on td "Tavistock" at bounding box center [389, 247] width 63 height 24
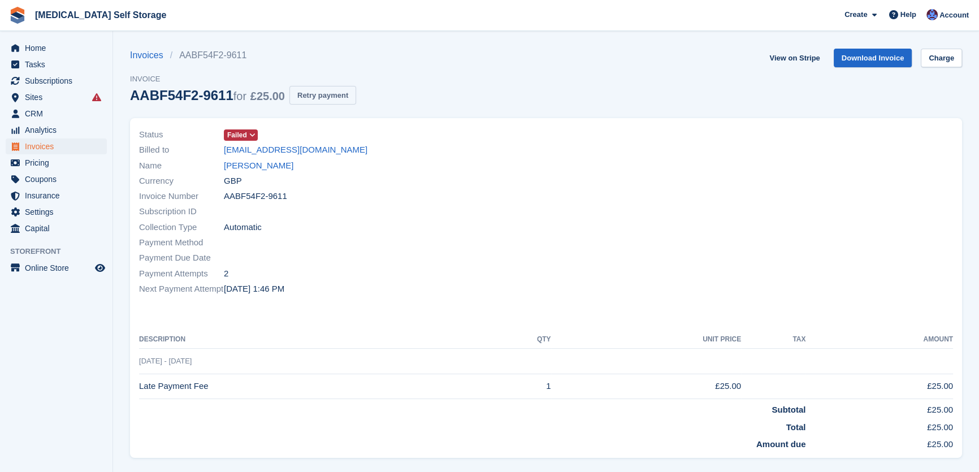
click at [319, 96] on button "Retry payment" at bounding box center [323, 95] width 67 height 19
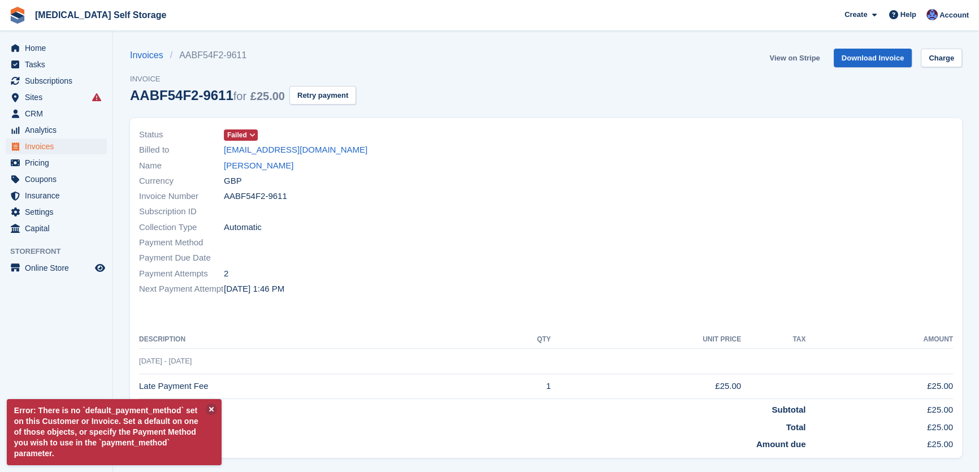
click at [793, 57] on link "View on Stripe" at bounding box center [794, 58] width 59 height 19
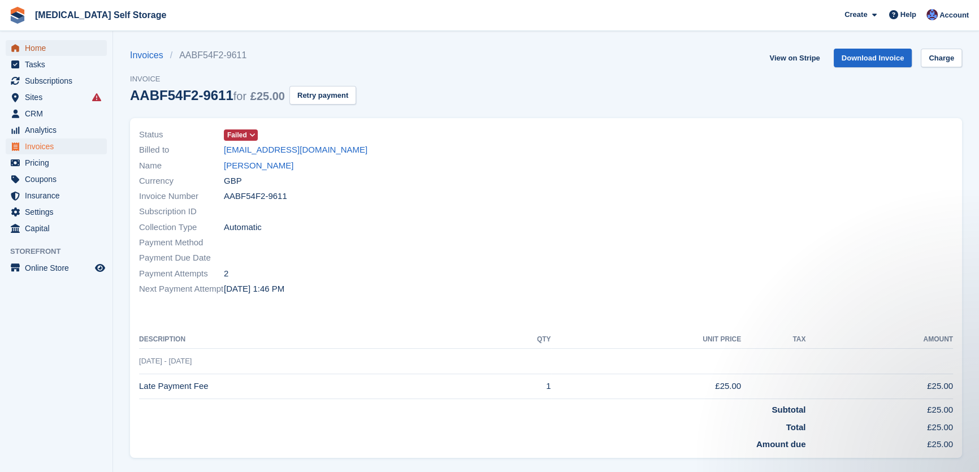
click at [47, 44] on span "Home" at bounding box center [59, 48] width 68 height 16
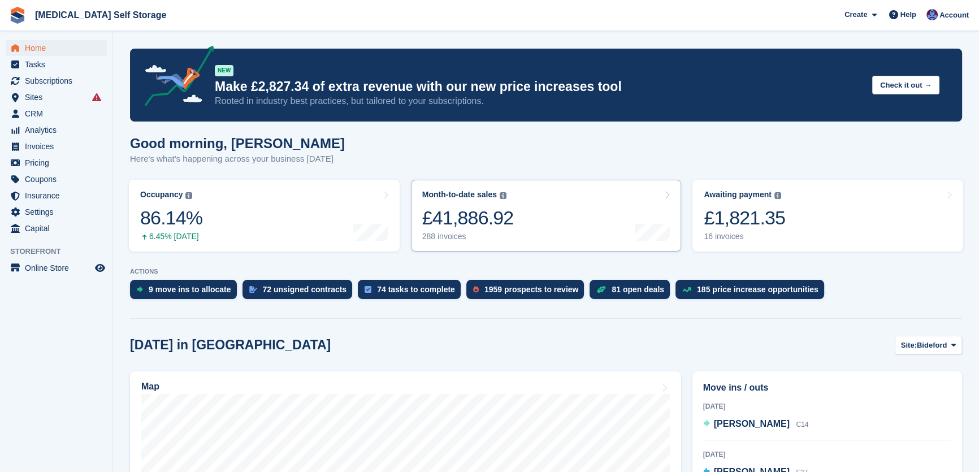
click at [784, 223] on link "Awaiting payment The total outstanding balance on all open invoices. £1,821.35 …" at bounding box center [828, 216] width 271 height 72
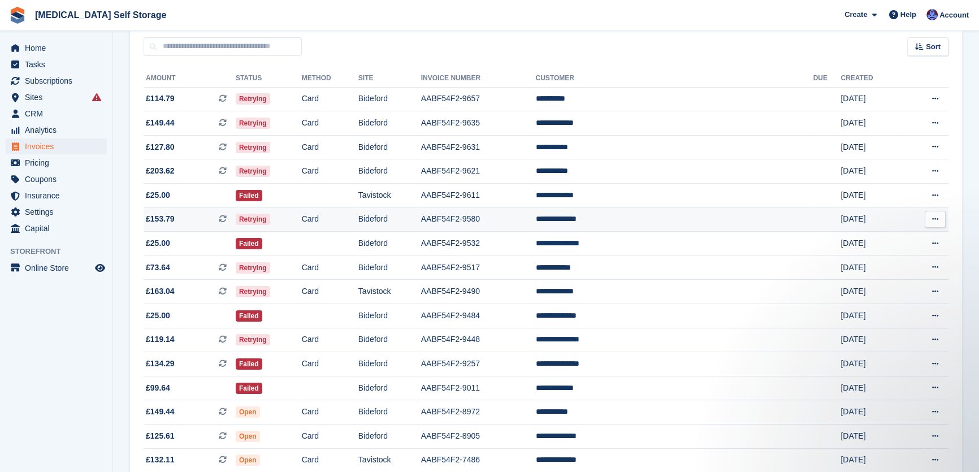
click at [421, 217] on td "Bideford" at bounding box center [389, 220] width 63 height 24
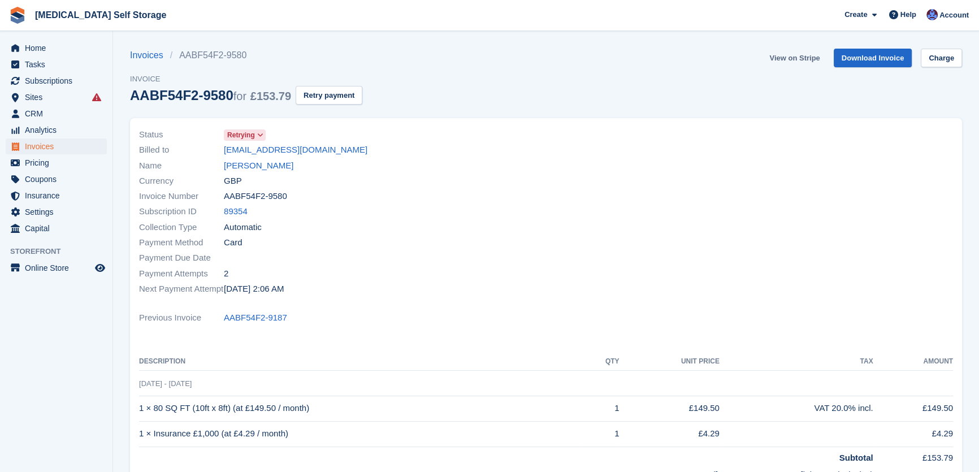
click at [790, 53] on link "View on Stripe" at bounding box center [794, 58] width 59 height 19
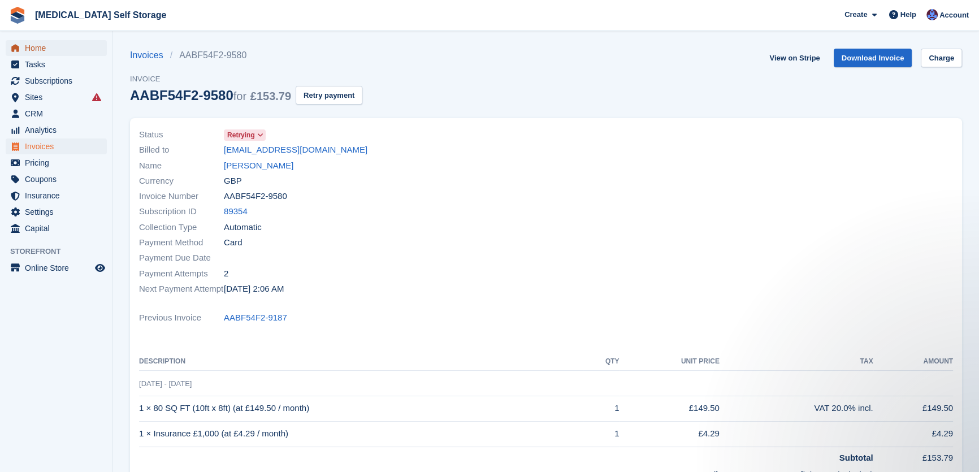
click at [51, 41] on span "Home" at bounding box center [59, 48] width 68 height 16
